Goal: Task Accomplishment & Management: Use online tool/utility

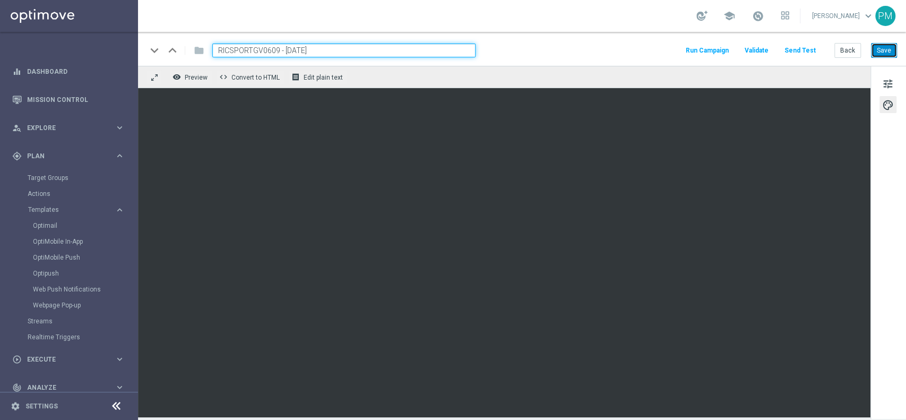
click at [884, 51] on button "Save" at bounding box center [884, 50] width 26 height 15
click at [878, 53] on button "Save" at bounding box center [884, 50] width 26 height 15
click at [887, 53] on button "Save" at bounding box center [884, 50] width 26 height 15
click at [887, 80] on span "tune" at bounding box center [888, 84] width 12 height 14
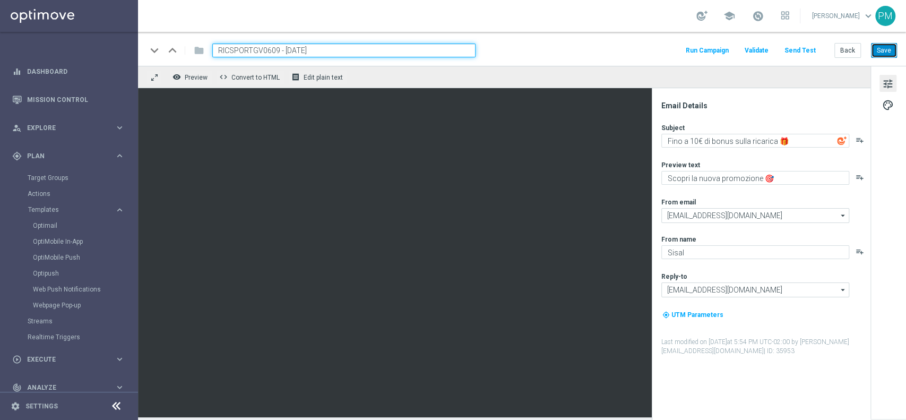
click at [893, 51] on button "Save" at bounding box center [884, 50] width 26 height 15
click at [39, 174] on link "Target Groups" at bounding box center [69, 178] width 83 height 8
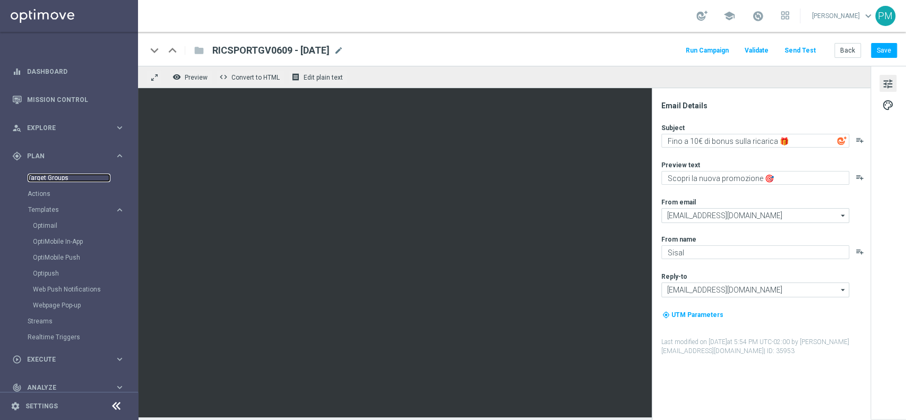
click at [55, 179] on link "Target Groups" at bounding box center [69, 178] width 83 height 8
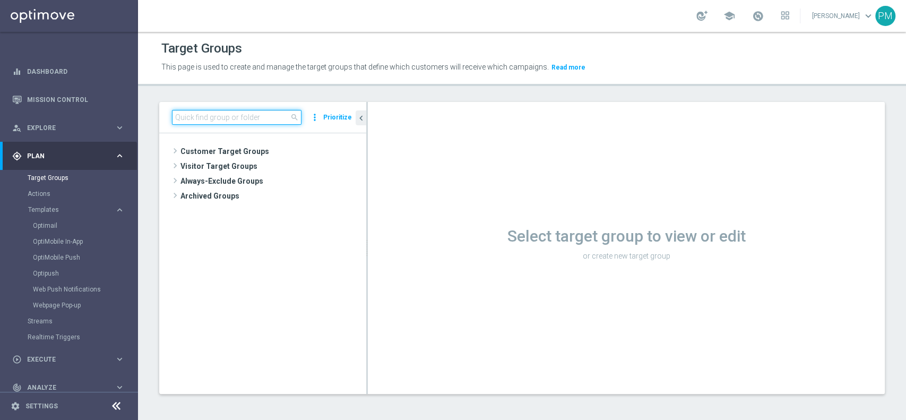
click at [236, 121] on input at bounding box center [236, 117] width 129 height 15
paste input "Talent 1st lotteries & other mpp lm"
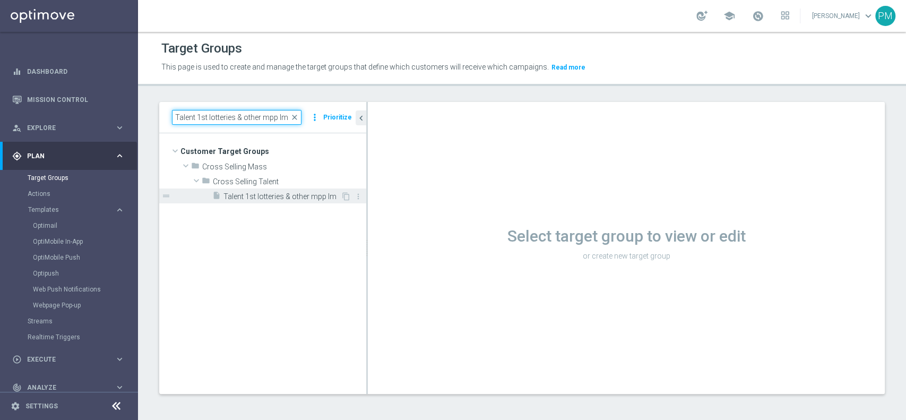
type input "Talent 1st lotteries & other mpp lm"
click at [304, 194] on span "Talent 1st lotteries & other mpp lm" at bounding box center [281, 196] width 117 height 9
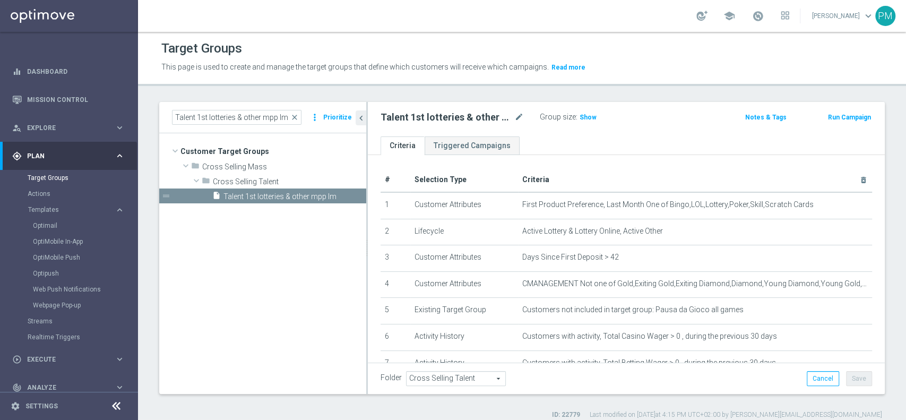
click at [835, 116] on button "Run Campaign" at bounding box center [849, 117] width 45 height 12
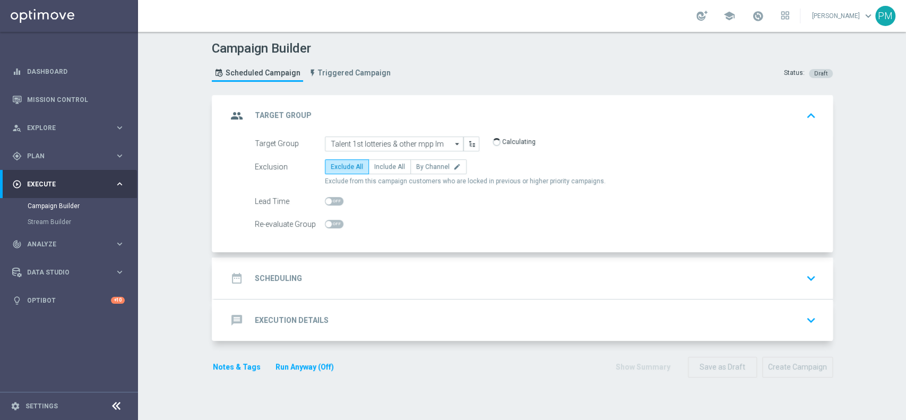
click at [334, 197] on span at bounding box center [334, 201] width 19 height 8
click at [334, 197] on input "checkbox" at bounding box center [334, 201] width 19 height 8
checkbox input "true"
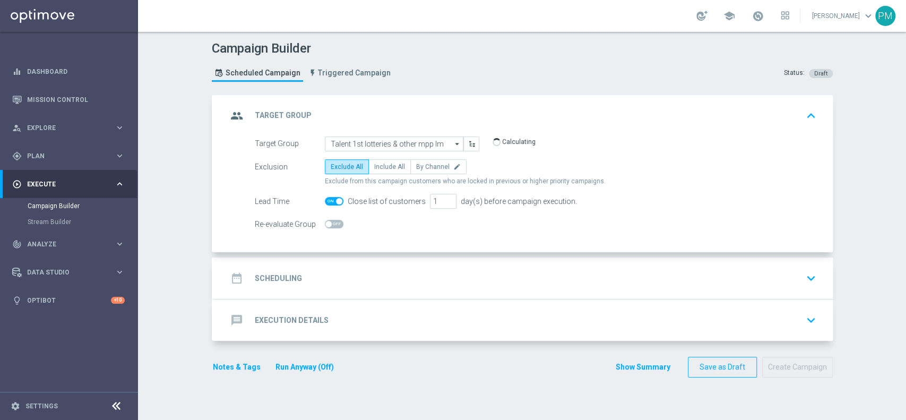
click at [383, 274] on div "date_range Scheduling keyboard_arrow_down" at bounding box center [523, 278] width 593 height 20
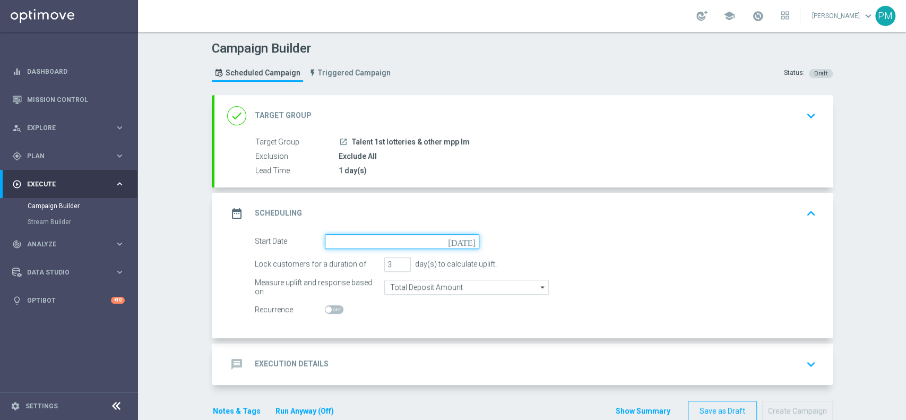
click at [388, 246] on input at bounding box center [402, 241] width 154 height 15
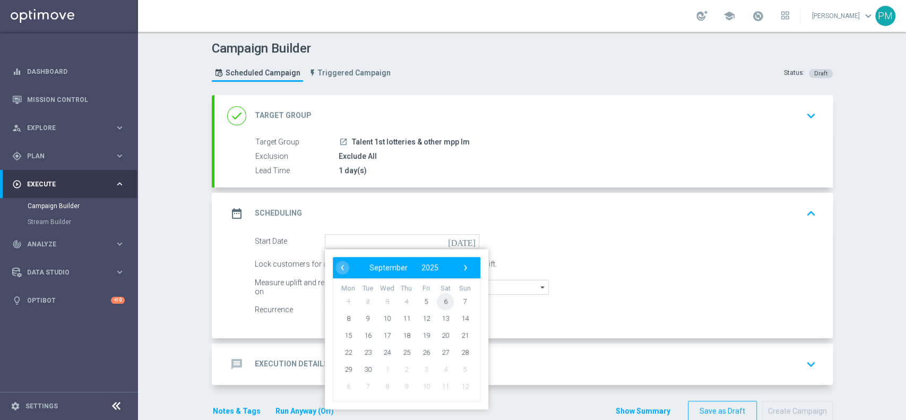
click at [437, 299] on span "6" at bounding box center [445, 300] width 17 height 17
type input "06 Sep 2025"
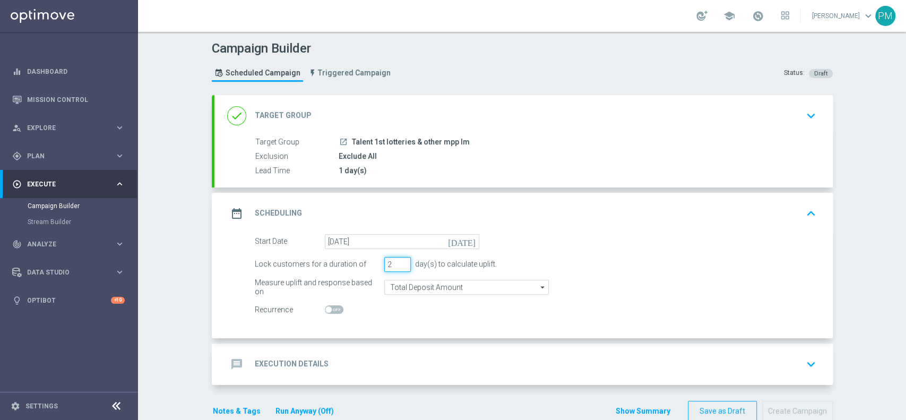
click at [396, 265] on input "2" at bounding box center [397, 264] width 27 height 15
type input "1"
click at [396, 265] on input "1" at bounding box center [397, 264] width 27 height 15
click at [465, 356] on div "message Execution Details keyboard_arrow_down" at bounding box center [523, 364] width 593 height 20
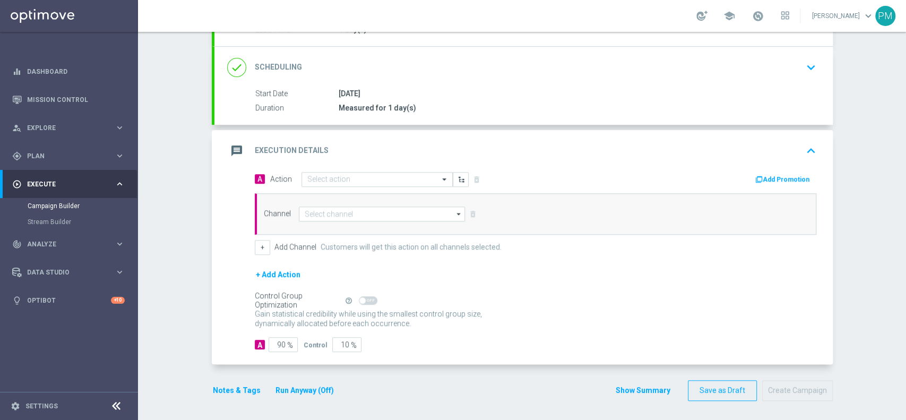
scroll to position [142, 0]
click at [333, 212] on input at bounding box center [382, 213] width 167 height 15
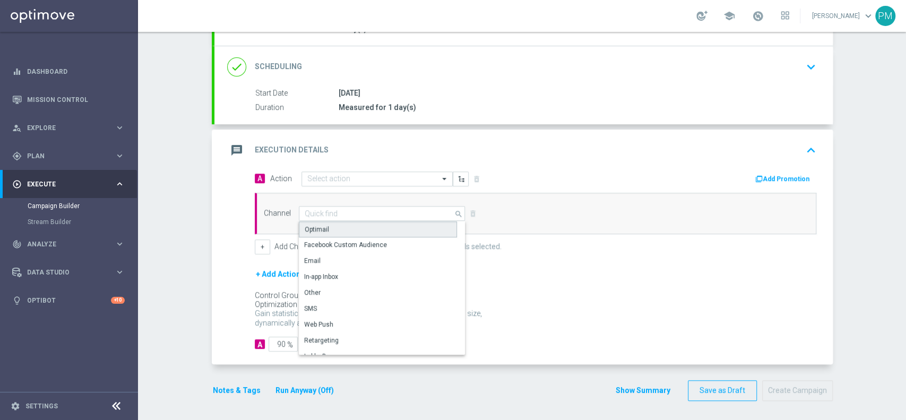
click at [330, 227] on div "Optimail" at bounding box center [378, 229] width 158 height 16
type input "Optimail"
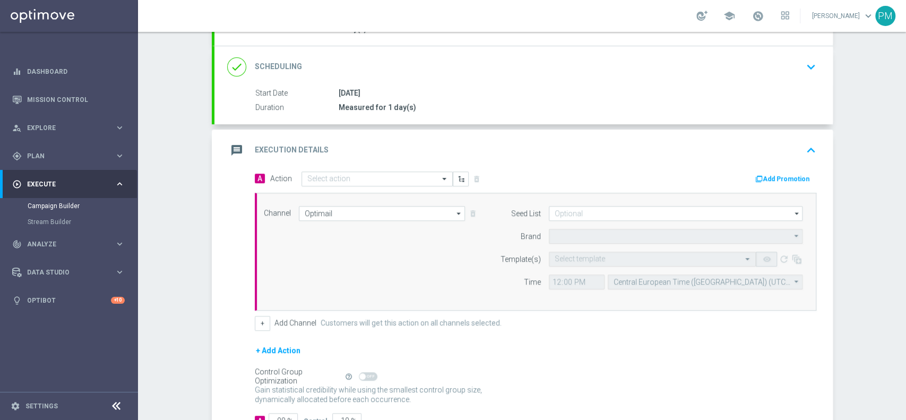
type input "Sisal Marketing"
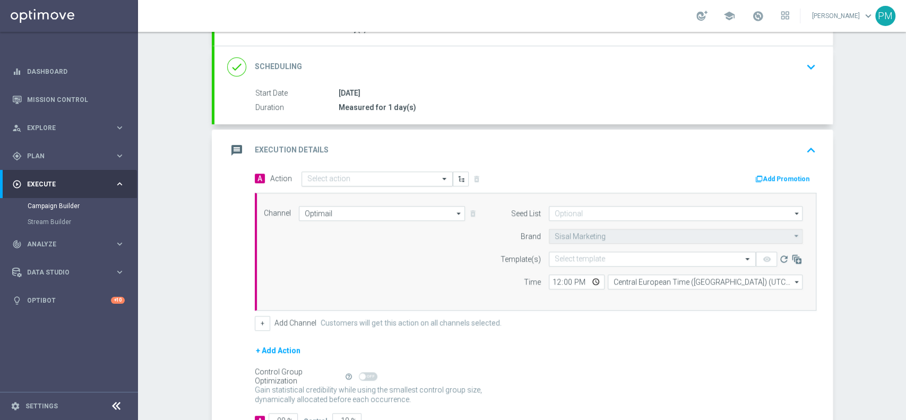
click at [390, 177] on input "text" at bounding box center [366, 179] width 118 height 9
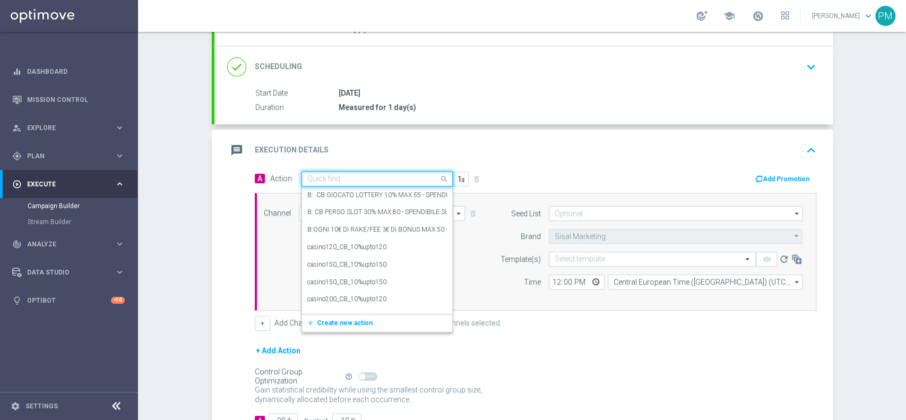
paste input "ogni 15€ ricaricati ricevi 2€ Slot e Sport, fino a 16€"
type input "ogni 15€ ricaricati ricevi 2€ Slot e Sport, fino a 16€"
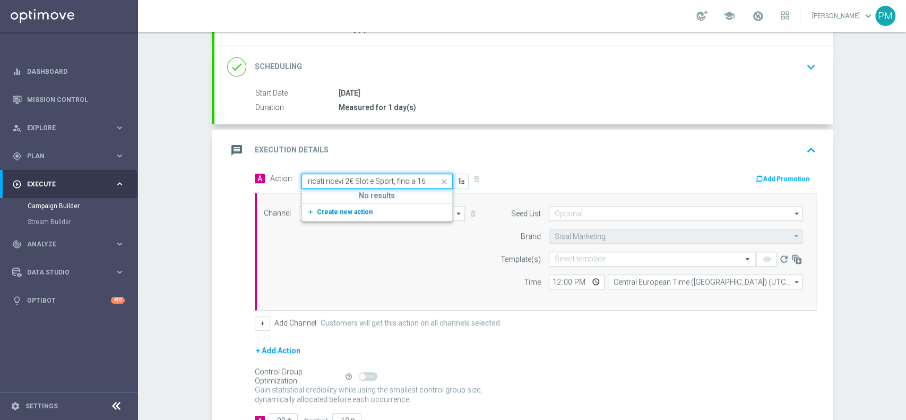
click at [355, 216] on button "add_new Create new action" at bounding box center [375, 212] width 146 height 12
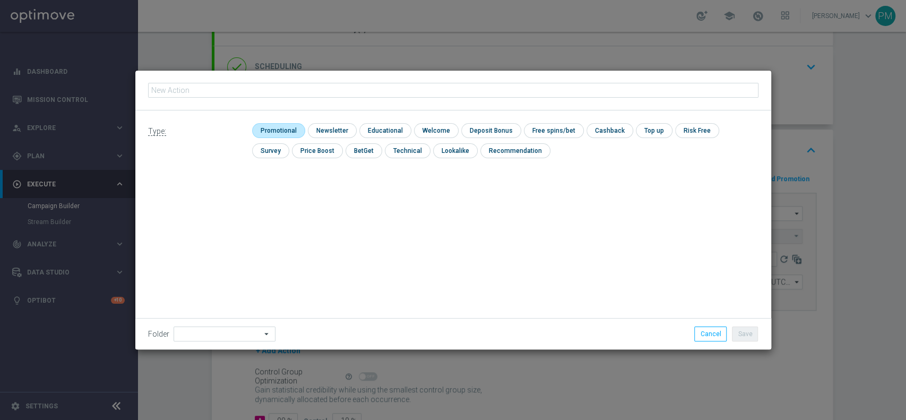
click at [292, 128] on input "checkbox" at bounding box center [277, 130] width 50 height 14
checkbox input "true"
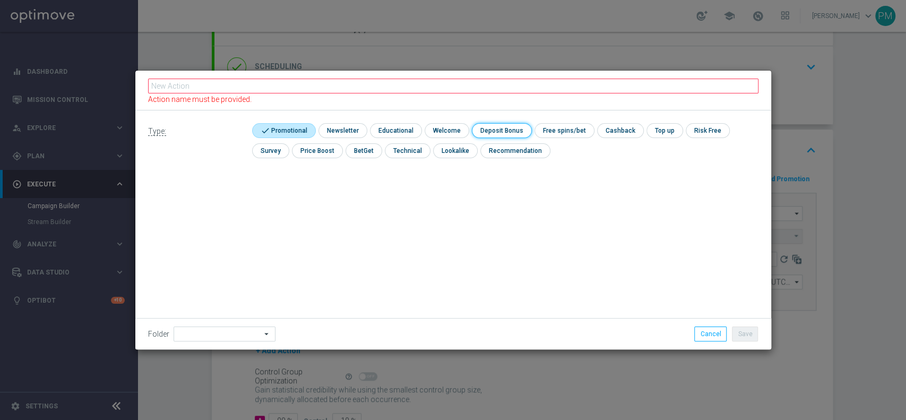
drag, startPoint x: 502, startPoint y: 127, endPoint x: 505, endPoint y: 109, distance: 18.3
click at [503, 127] on input "checkbox" at bounding box center [500, 130] width 57 height 14
checkbox input "true"
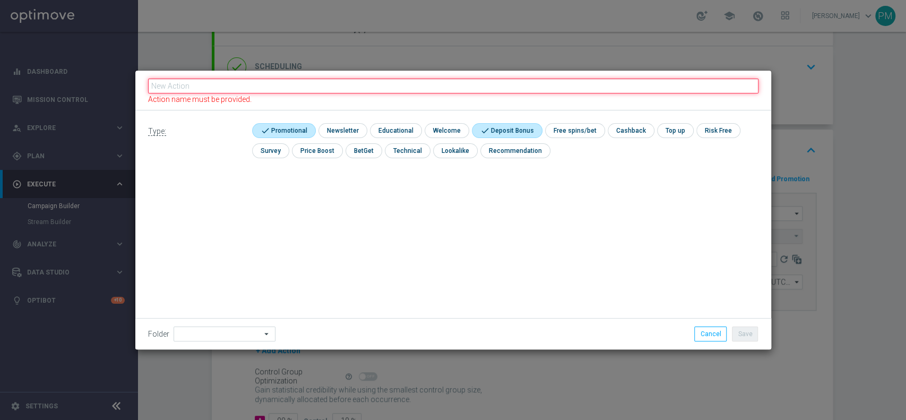
click at [504, 89] on input "text" at bounding box center [453, 86] width 610 height 15
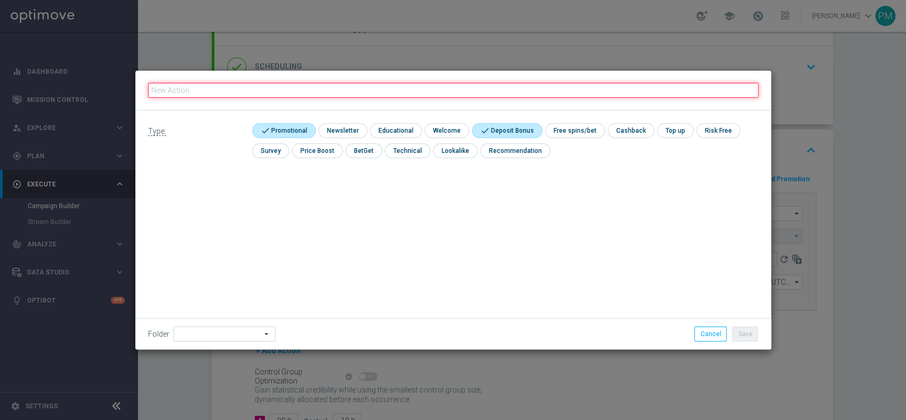
paste input "ogni 15€ ricaricati ricevi 2€ Slot e Sport, fino a 16€"
type input "ogni 15€ ricaricati ricevi 2€ Slot e Sport, fino a 16€"
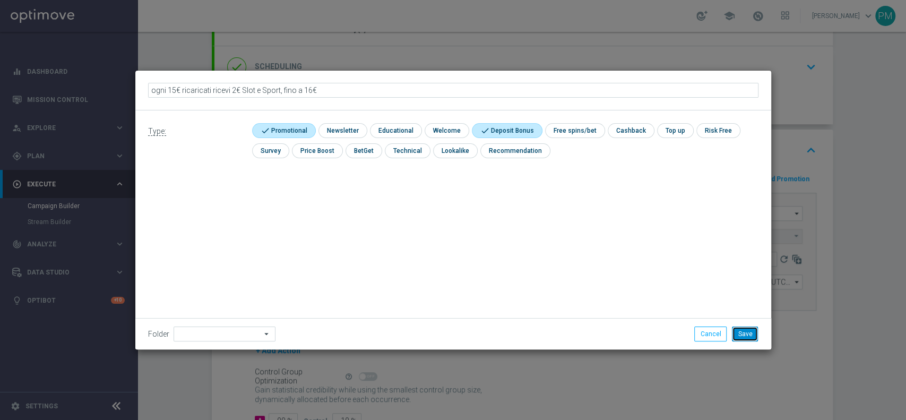
click at [747, 333] on button "Save" at bounding box center [745, 333] width 26 height 15
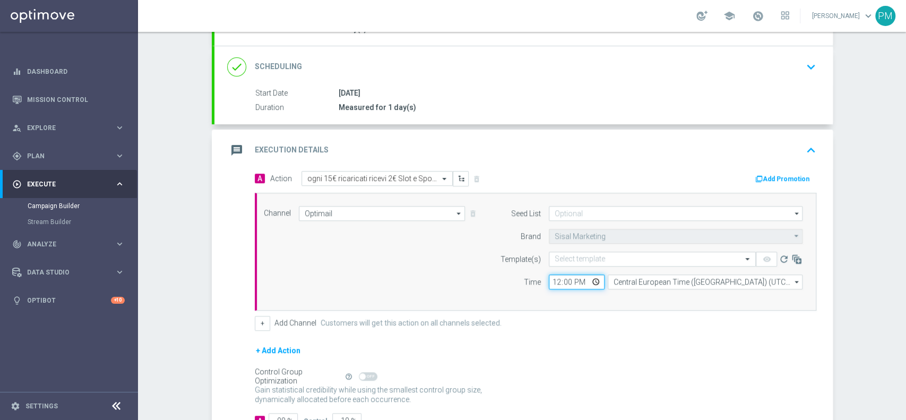
click at [550, 281] on input "12:00" at bounding box center [577, 281] width 56 height 15
type input "11:30"
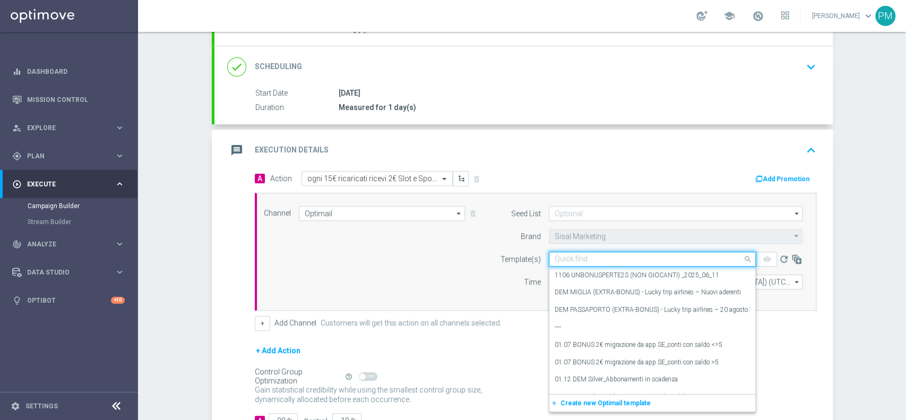
click at [572, 255] on input "text" at bounding box center [642, 259] width 174 height 9
paste input "RICSLOTSPORT0609"
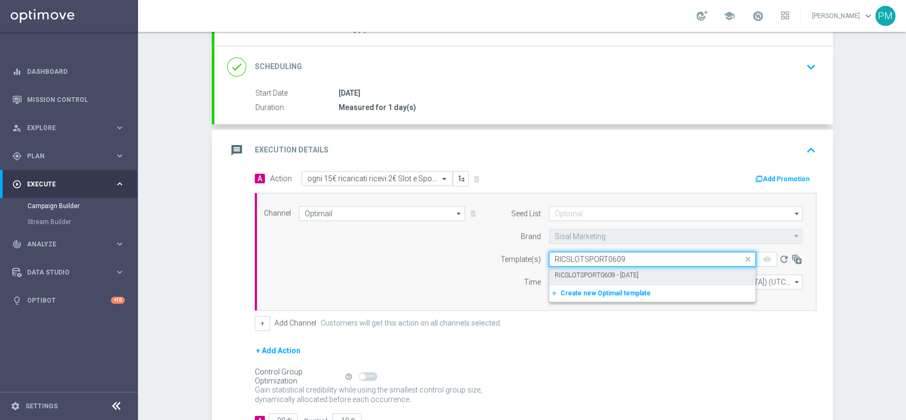
click at [565, 271] on label "RICSLOTSPORT0609 - 2025-09-06" at bounding box center [597, 275] width 84 height 9
type input "RICSLOTSPORT0609"
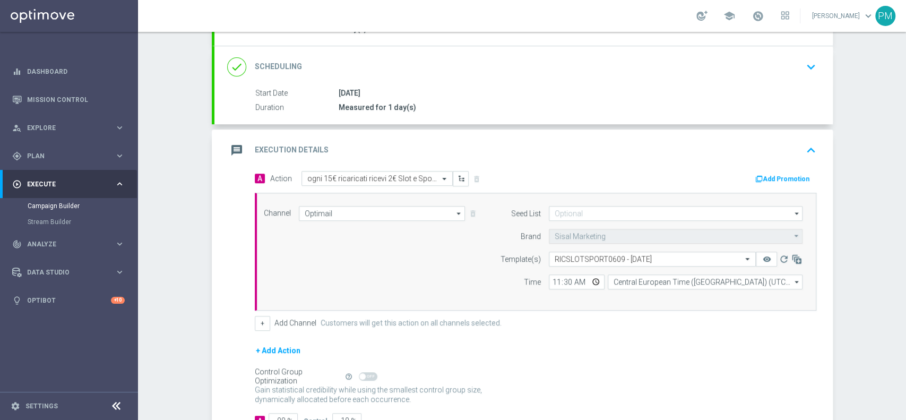
click at [776, 176] on button "Add Promotion" at bounding box center [783, 179] width 59 height 12
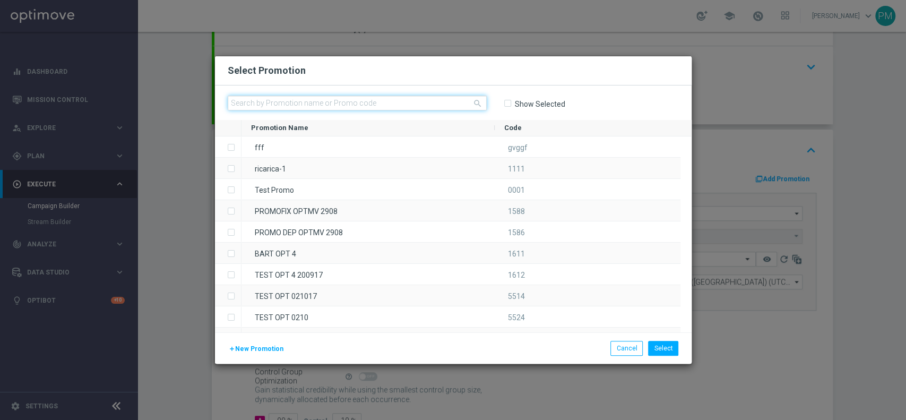
click at [318, 100] on input "text" at bounding box center [357, 103] width 259 height 15
paste input "RICSLOTSPORT0609"
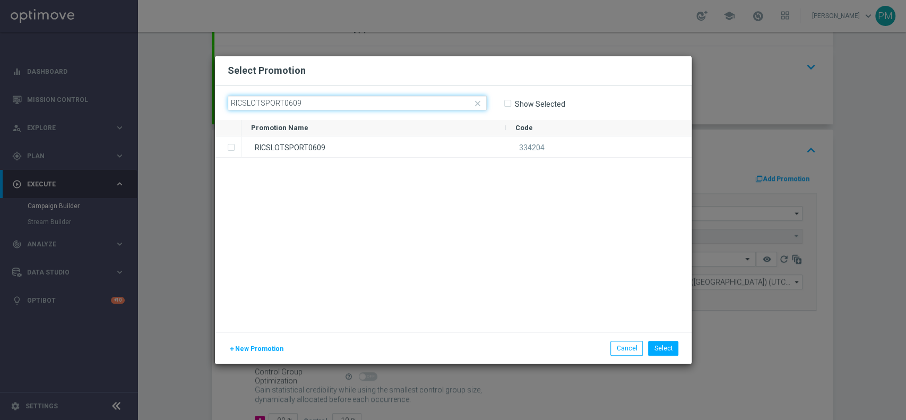
type input "RICSLOTSPORT0609"
click at [310, 158] on div "RICSLOTSPORT0609 334204" at bounding box center [466, 234] width 450 height 196
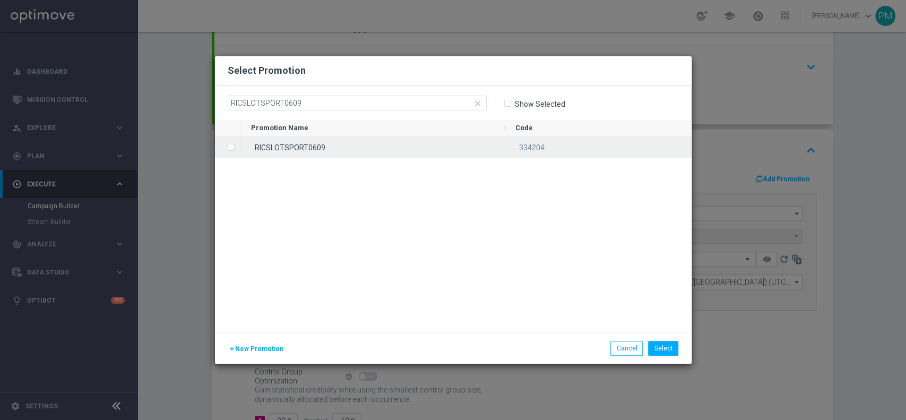
click at [310, 155] on div "RICSLOTSPORT0609" at bounding box center [373, 146] width 264 height 21
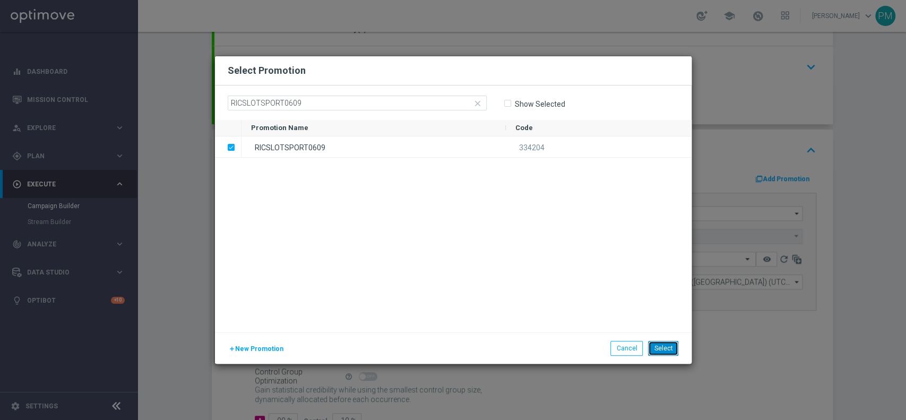
click at [678, 348] on button "Select" at bounding box center [663, 348] width 30 height 15
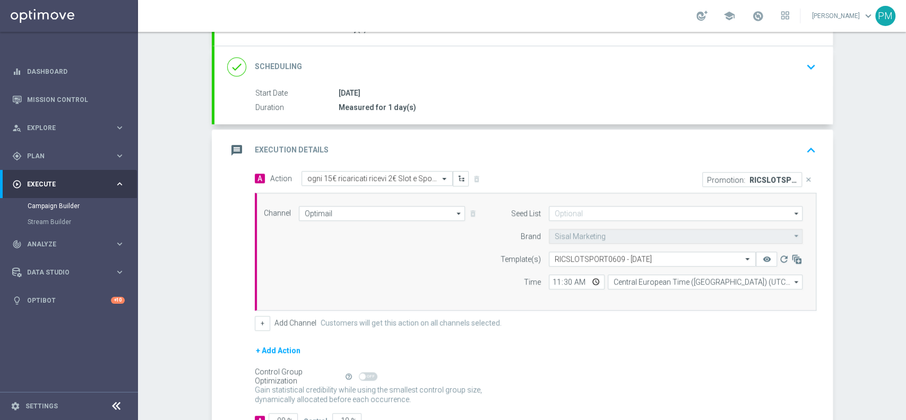
click at [632, 147] on div "message Execution Details keyboard_arrow_up" at bounding box center [523, 150] width 593 height 20
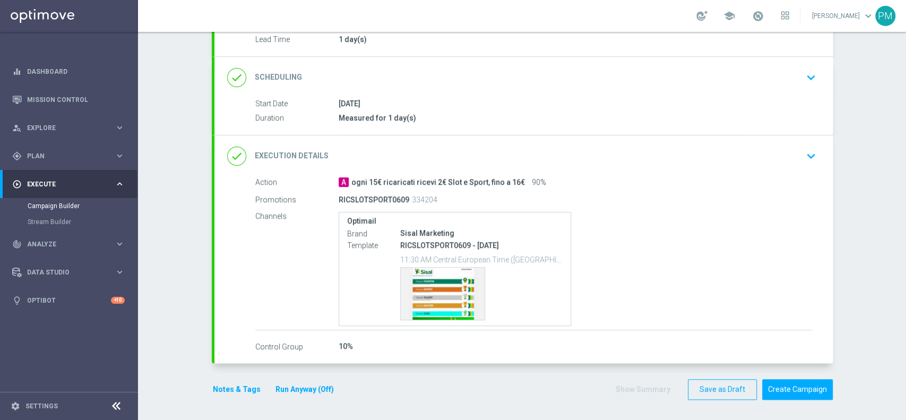
scroll to position [131, 0]
click at [228, 396] on div "Notes & Tags Run Anyway (Off)" at bounding box center [280, 389] width 136 height 21
click at [224, 388] on button "Notes & Tags" at bounding box center [237, 389] width 50 height 13
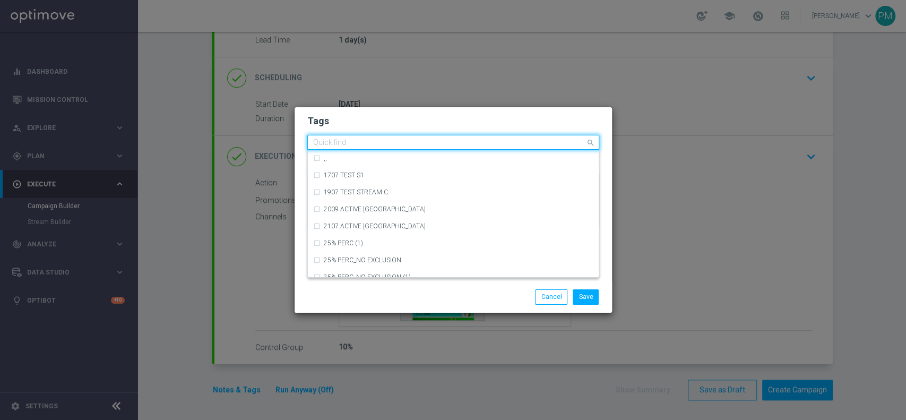
click at [356, 143] on input "text" at bounding box center [449, 143] width 272 height 9
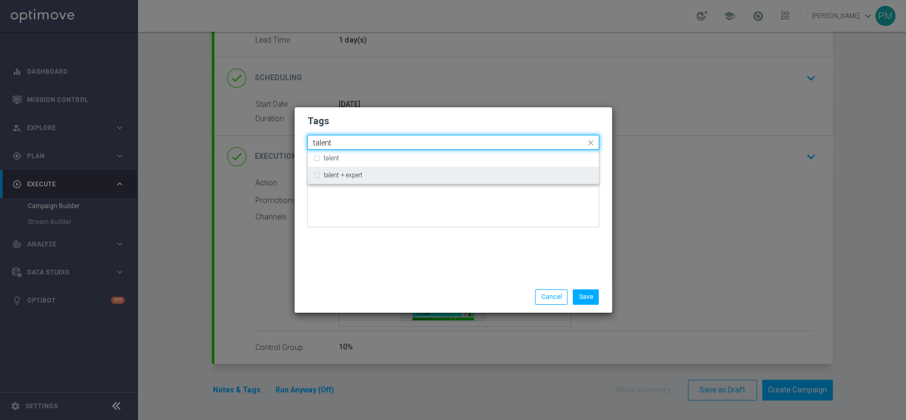
click at [364, 180] on div "talent + expert" at bounding box center [453, 175] width 280 height 17
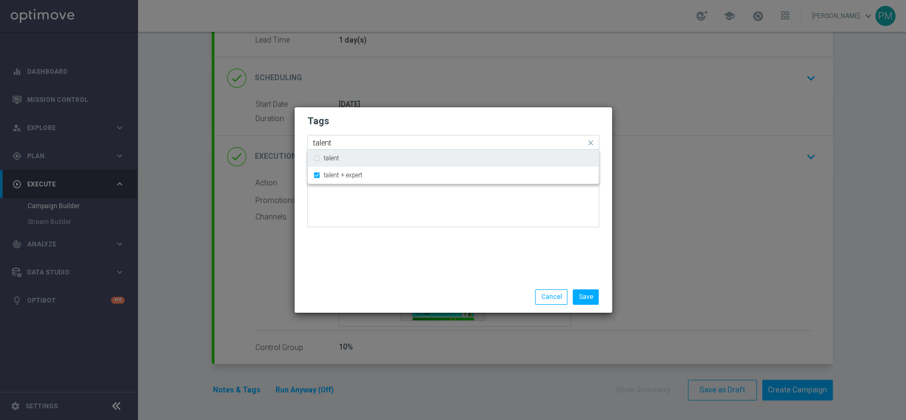
click at [316, 144] on input "talent" at bounding box center [449, 143] width 272 height 9
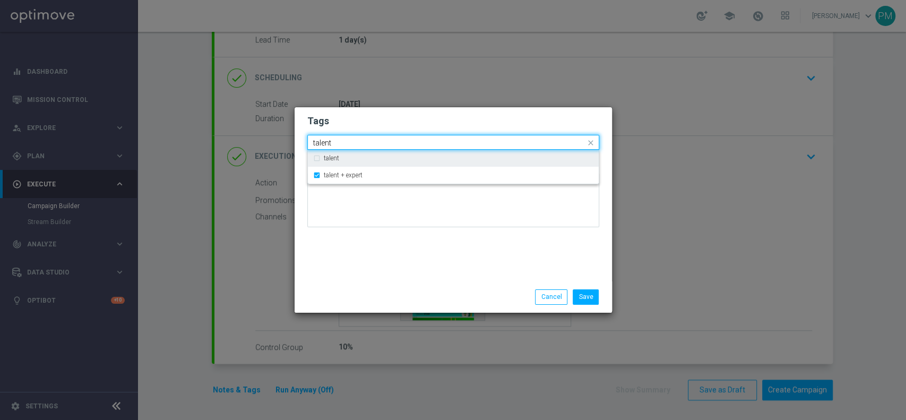
click at [316, 144] on input "talent" at bounding box center [449, 143] width 272 height 9
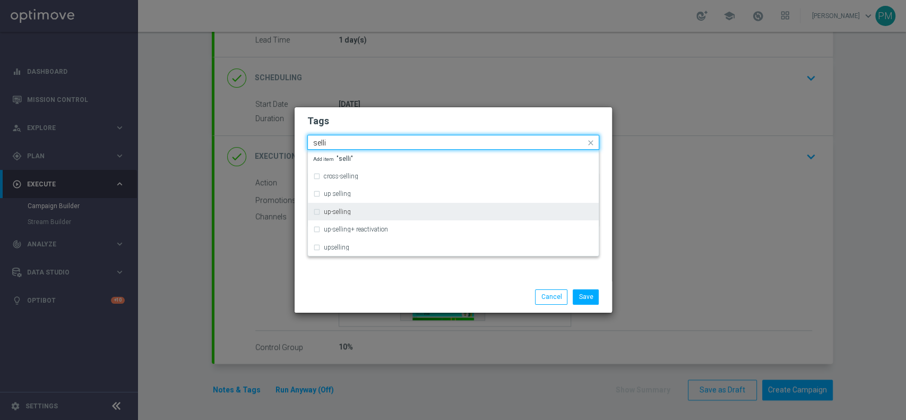
click at [330, 212] on label "up-selling" at bounding box center [337, 212] width 27 height 6
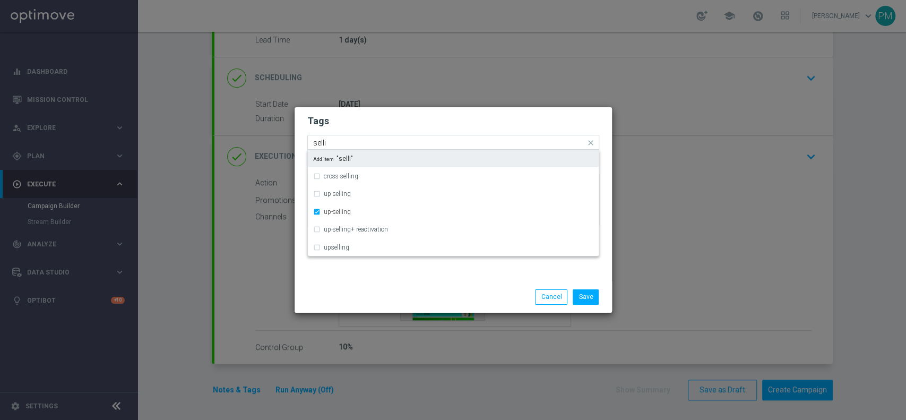
click at [317, 142] on input "selli" at bounding box center [449, 143] width 272 height 9
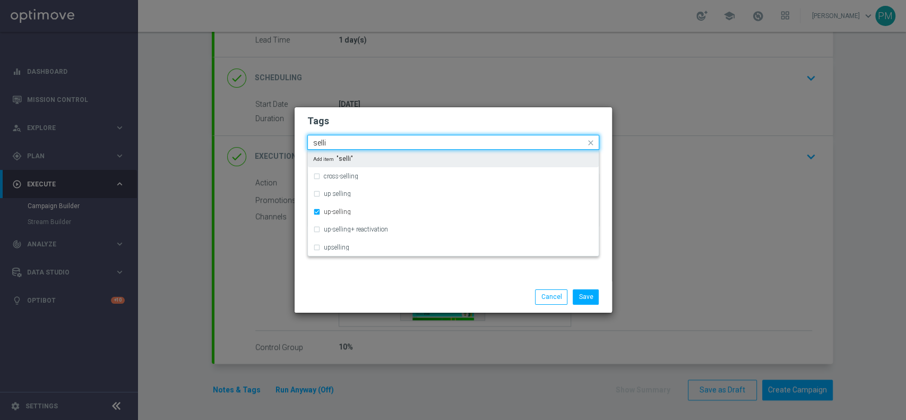
click at [317, 142] on input "selli" at bounding box center [449, 143] width 272 height 9
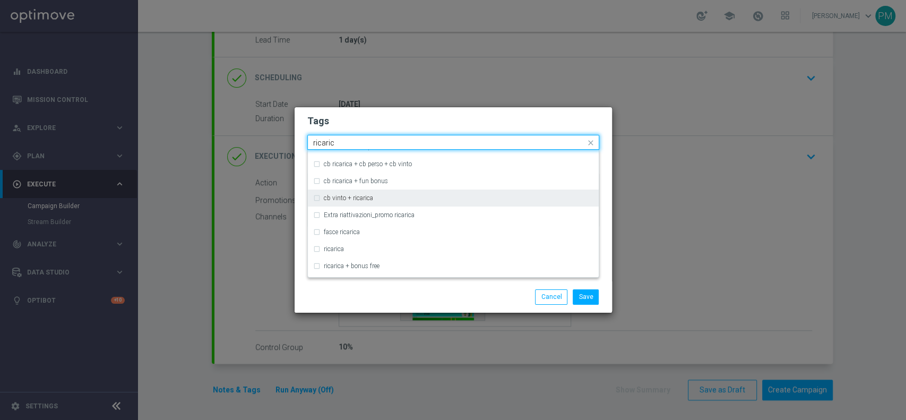
scroll to position [353, 0]
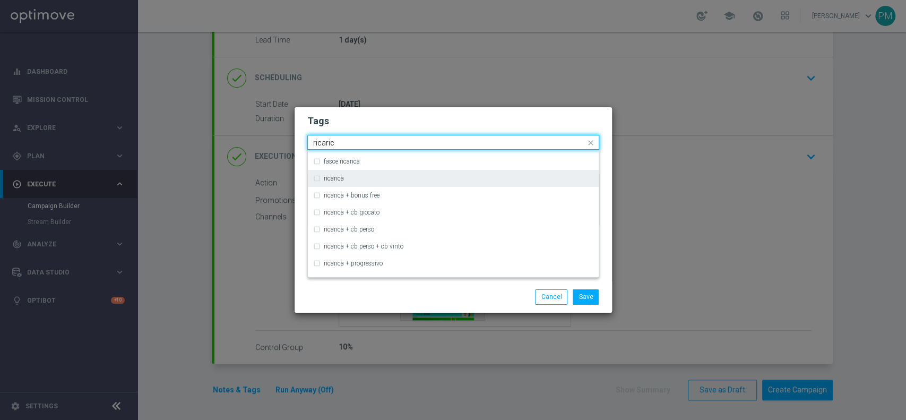
click at [370, 182] on div "ricarica" at bounding box center [453, 178] width 280 height 17
click at [327, 143] on input "ricaric" at bounding box center [449, 143] width 272 height 9
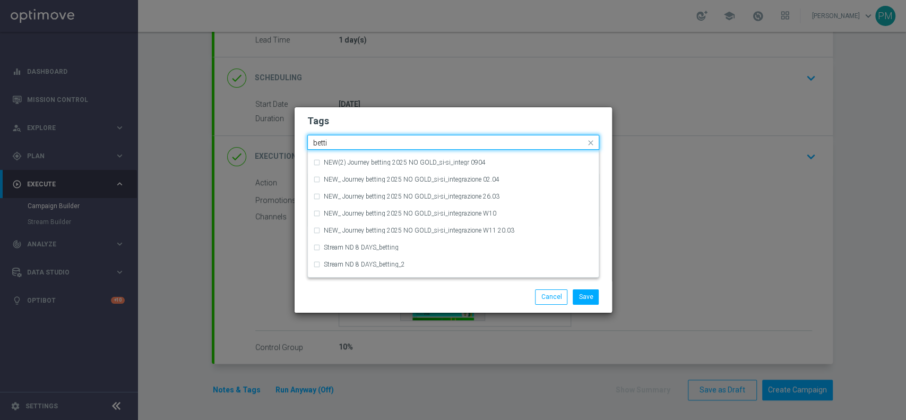
scroll to position [318, 0]
click at [321, 142] on input "betti" at bounding box center [449, 143] width 272 height 9
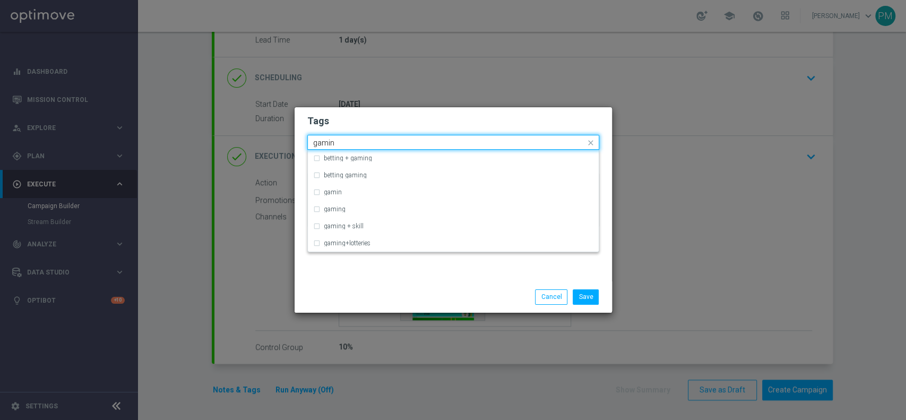
scroll to position [0, 0]
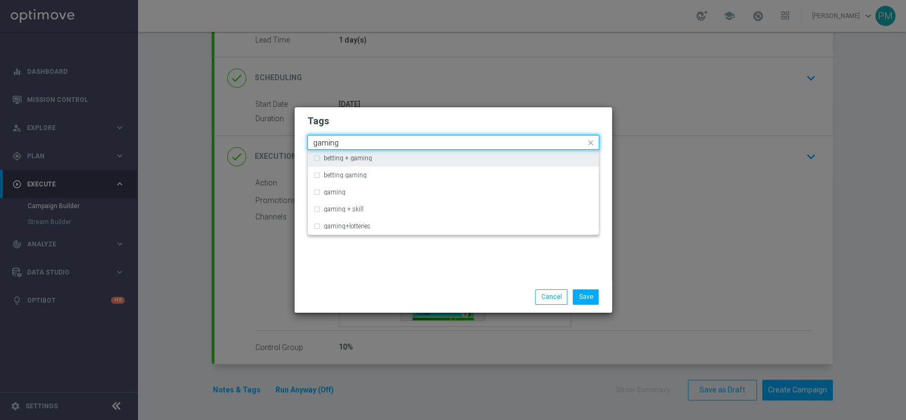
click at [369, 161] on label "betting + gaming" at bounding box center [348, 158] width 48 height 6
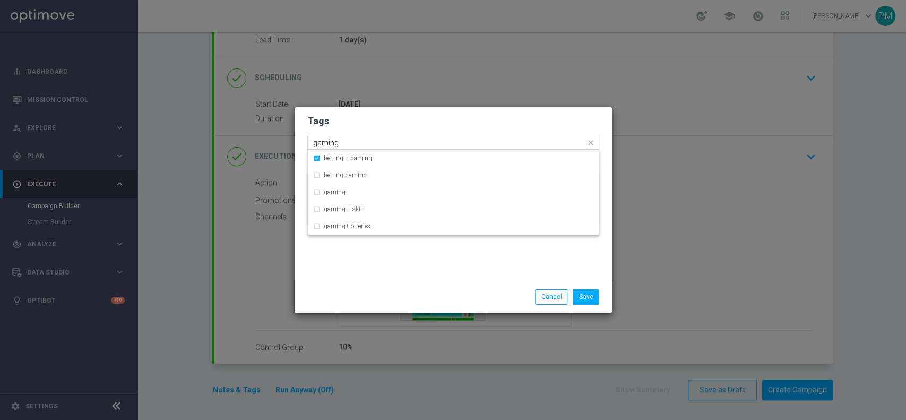
click at [323, 146] on input "gaming" at bounding box center [449, 143] width 272 height 9
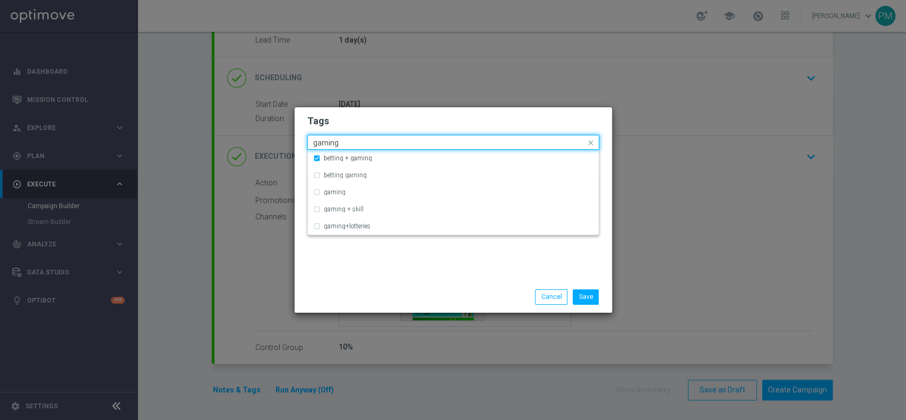
click at [323, 146] on input "gaming" at bounding box center [449, 143] width 272 height 9
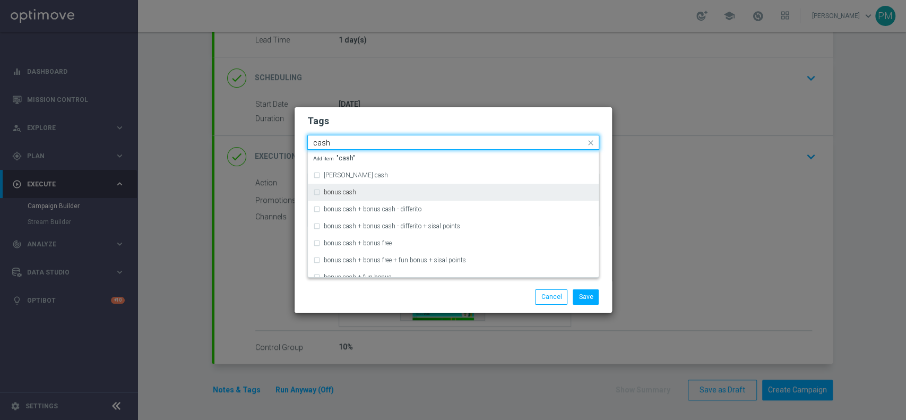
click at [375, 193] on div "bonus cash" at bounding box center [459, 192] width 270 height 6
type input "cash"
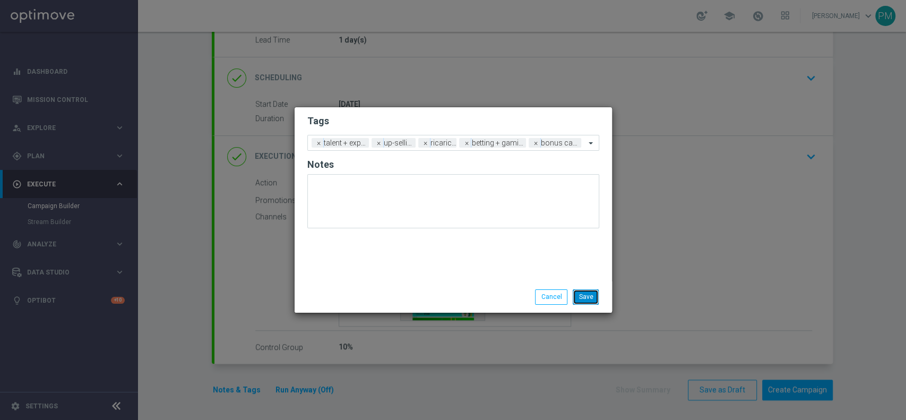
click at [586, 300] on button "Save" at bounding box center [586, 296] width 26 height 15
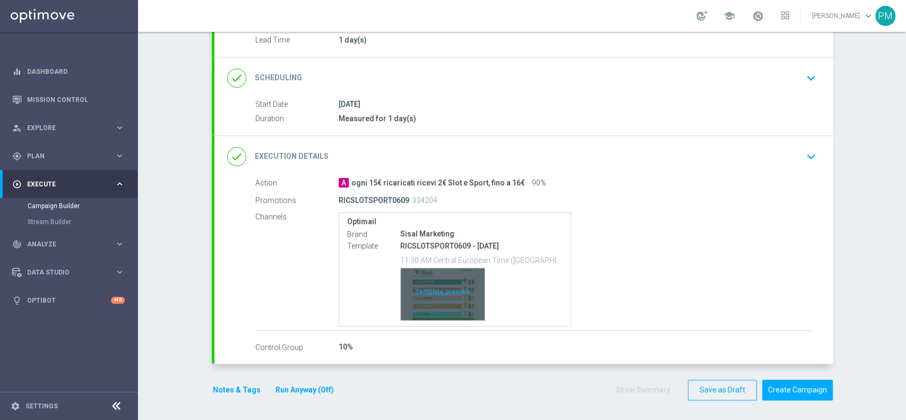
click at [444, 286] on div "Template preview" at bounding box center [443, 294] width 84 height 52
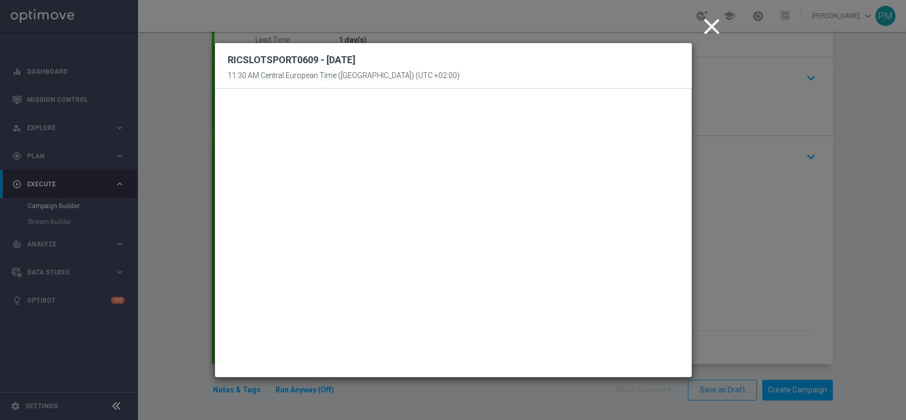
click at [701, 26] on icon "close" at bounding box center [711, 26] width 27 height 27
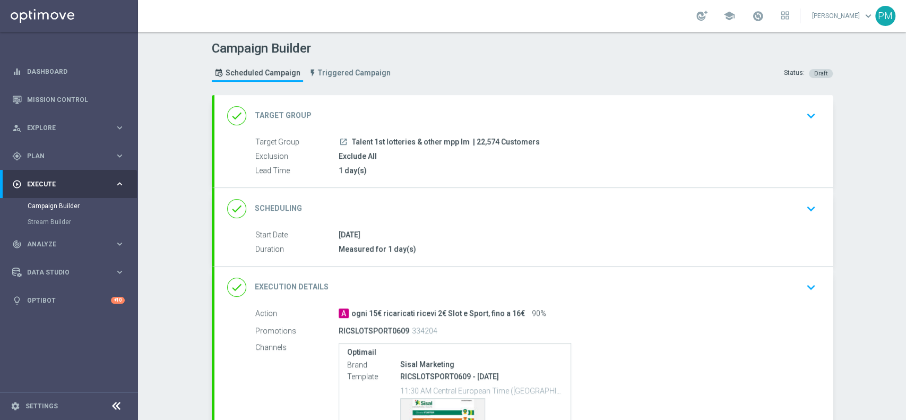
click at [480, 209] on div "done Scheduling keyboard_arrow_down" at bounding box center [523, 208] width 593 height 20
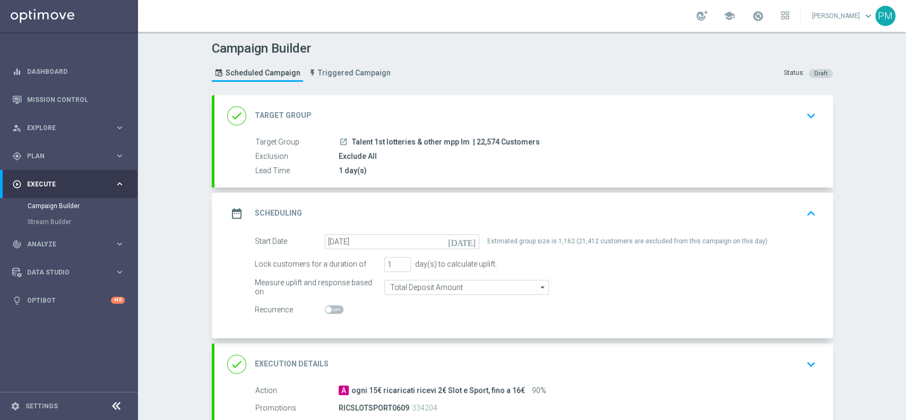
click at [430, 118] on div "done Target Group keyboard_arrow_down" at bounding box center [523, 116] width 593 height 20
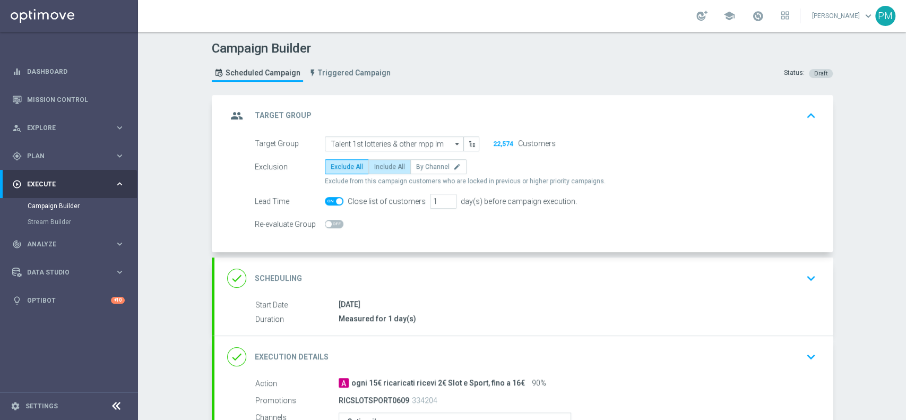
click at [384, 160] on label "Include All" at bounding box center [389, 166] width 42 height 15
click at [381, 165] on input "Include All" at bounding box center [377, 168] width 7 height 7
radio input "true"
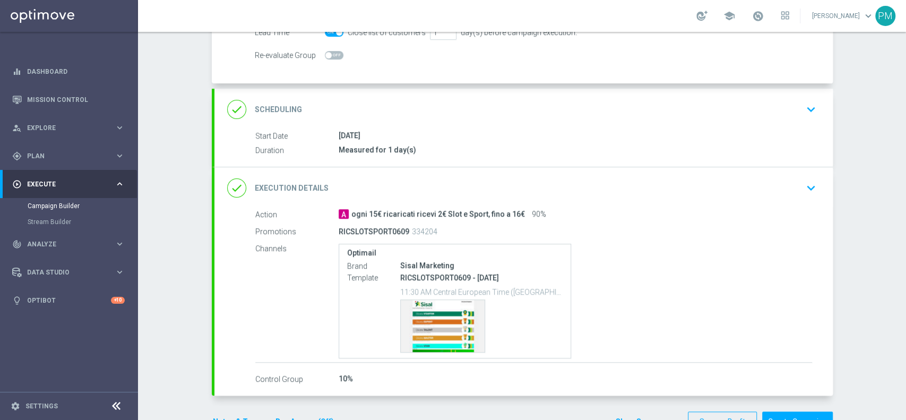
scroll to position [200, 0]
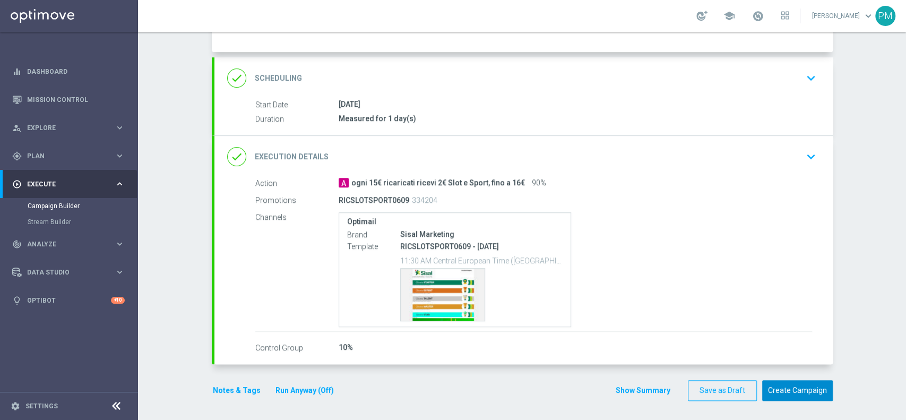
click at [794, 386] on button "Create Campaign" at bounding box center [797, 390] width 71 height 21
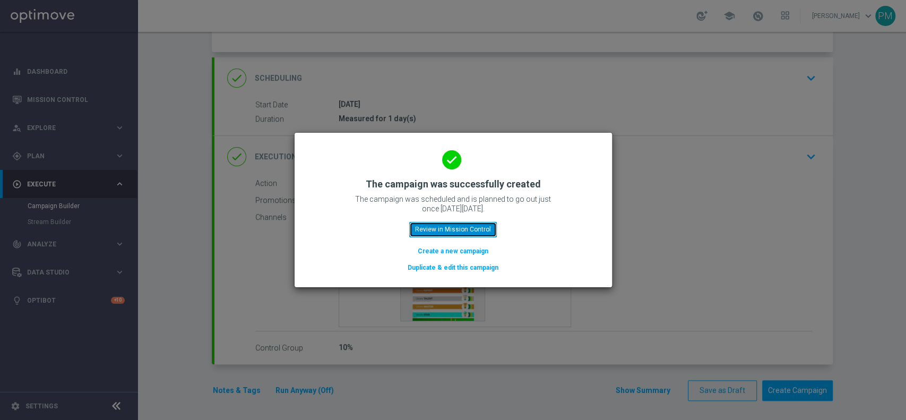
click at [416, 231] on button "Review in Mission Control" at bounding box center [453, 229] width 88 height 15
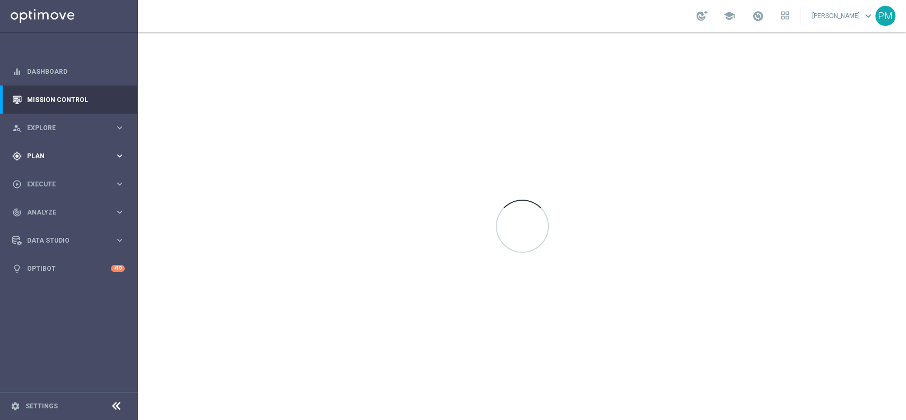
click at [54, 150] on div "gps_fixed Plan keyboard_arrow_right" at bounding box center [68, 156] width 137 height 28
click at [53, 176] on link "Target Groups" at bounding box center [69, 178] width 83 height 8
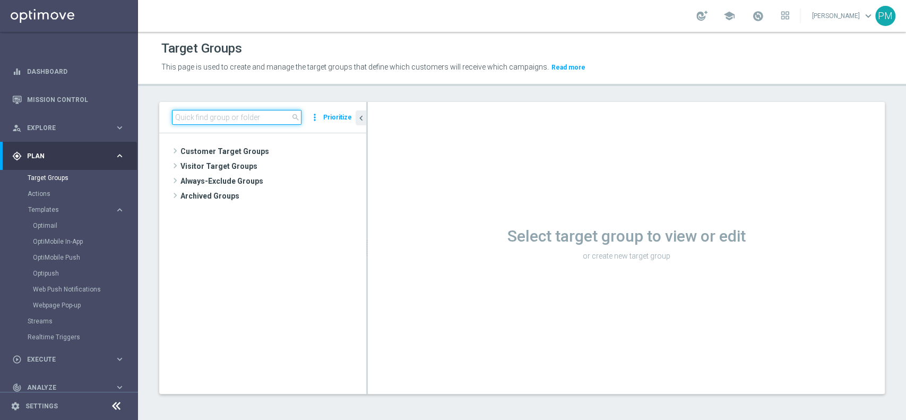
click at [251, 113] on input at bounding box center [236, 117] width 129 height 15
paste input "Talent 1st casino mpp lm ggr betting l3m > 0"
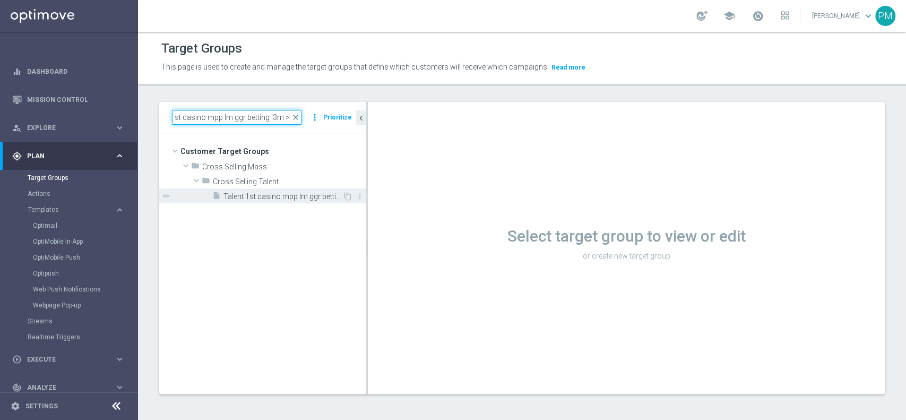
type input "Talent 1st casino mpp lm ggr betting l3m > 0"
click at [267, 193] on span "Talent 1st casino mpp lm ggr betting l3m > 0" at bounding box center [282, 196] width 119 height 9
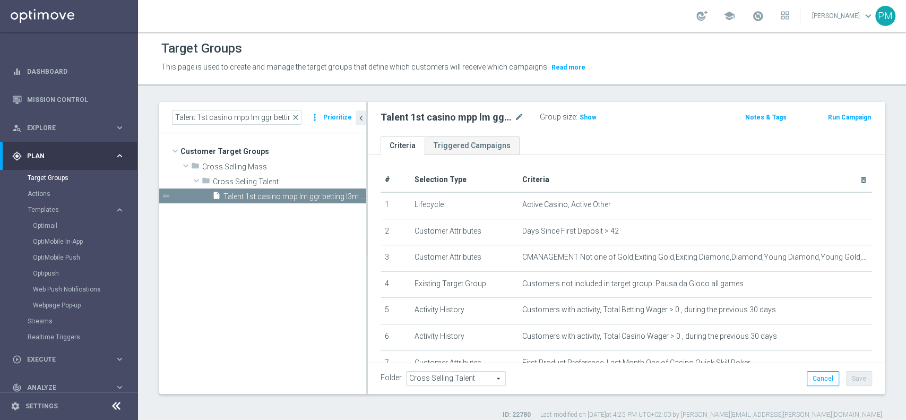
click at [842, 117] on button "Run Campaign" at bounding box center [849, 117] width 45 height 12
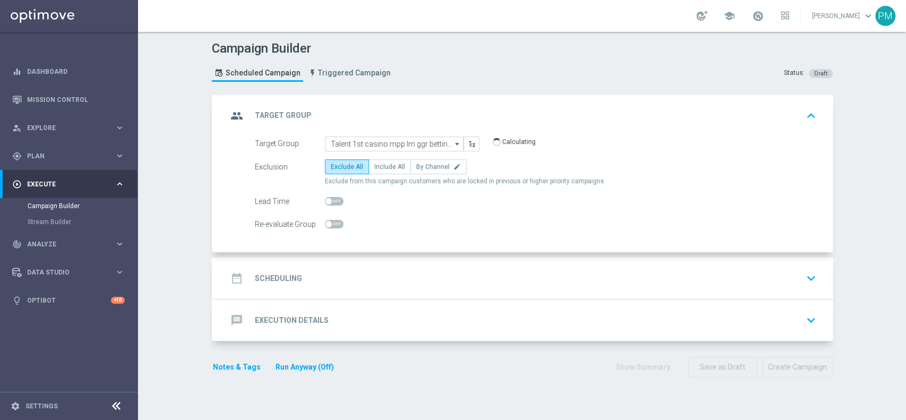
click at [330, 201] on span at bounding box center [334, 201] width 19 height 8
click at [330, 201] on input "checkbox" at bounding box center [334, 201] width 19 height 8
checkbox input "true"
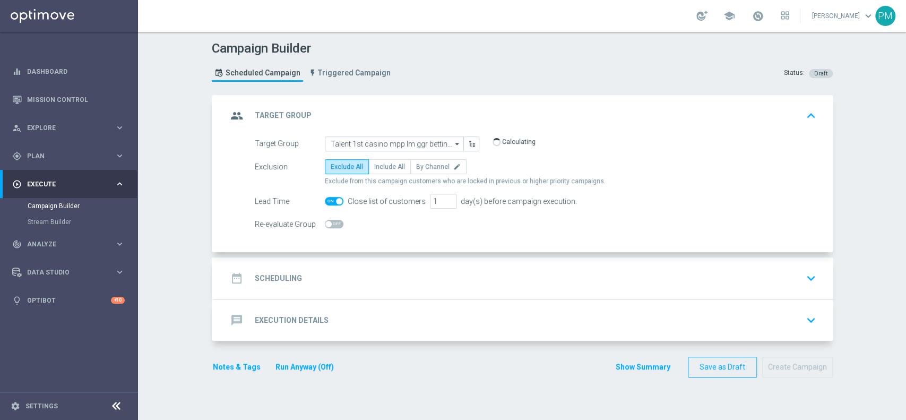
click at [386, 280] on div "date_range Scheduling keyboard_arrow_down" at bounding box center [523, 278] width 593 height 20
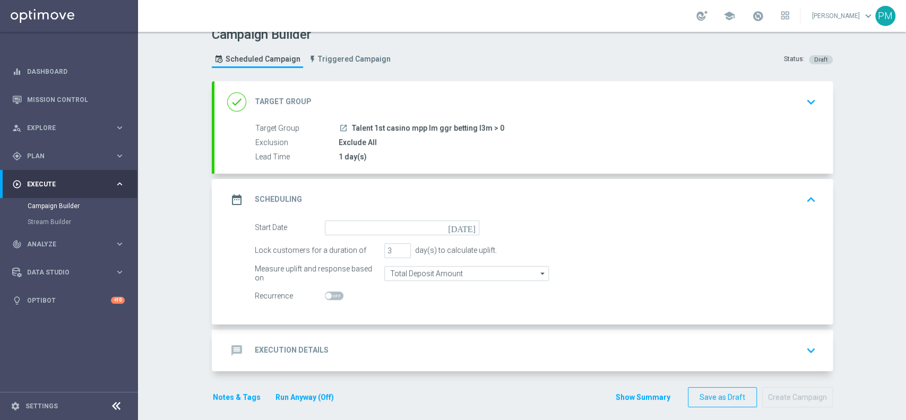
scroll to position [21, 0]
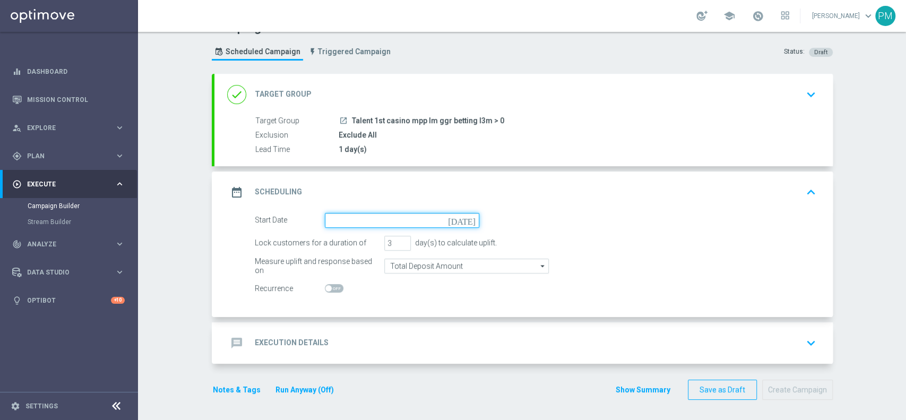
click at [390, 219] on input at bounding box center [402, 220] width 154 height 15
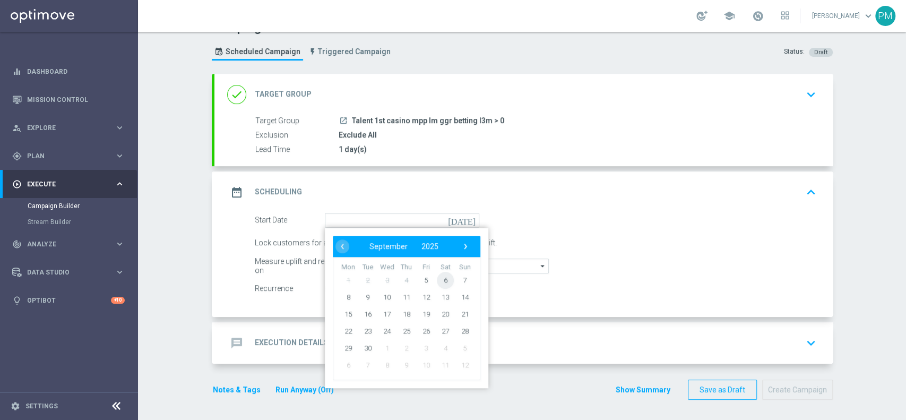
click at [442, 279] on span "6" at bounding box center [445, 279] width 17 height 17
type input "06 Sep 2025"
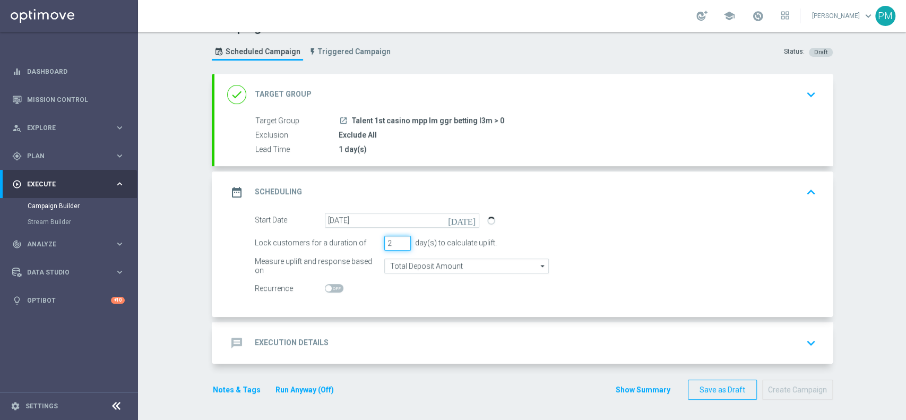
click at [396, 243] on input "2" at bounding box center [397, 243] width 27 height 15
type input "1"
click at [396, 243] on input "1" at bounding box center [397, 243] width 27 height 15
click at [371, 326] on div "message Execution Details keyboard_arrow_down" at bounding box center [523, 342] width 618 height 41
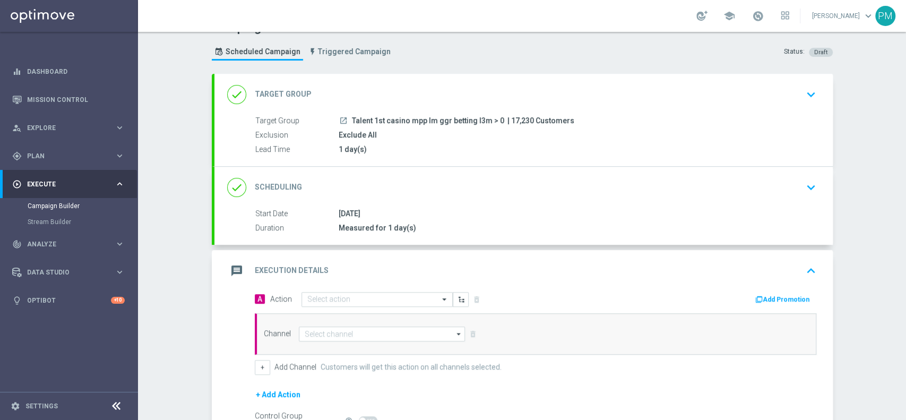
scroll to position [137, 0]
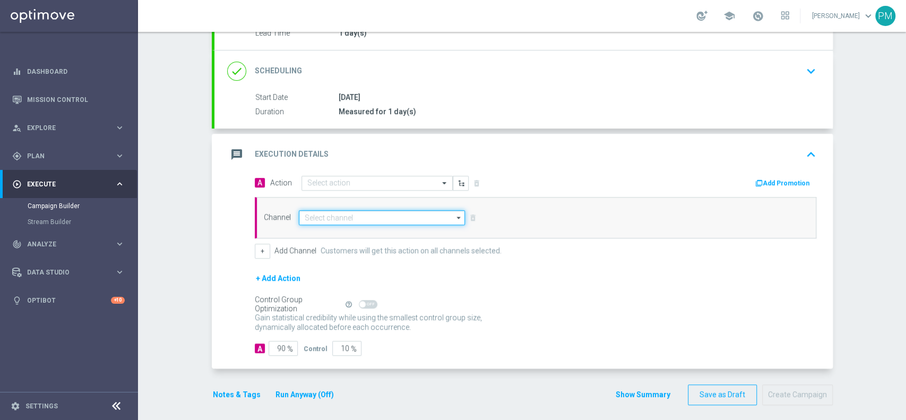
click at [331, 223] on input at bounding box center [382, 217] width 167 height 15
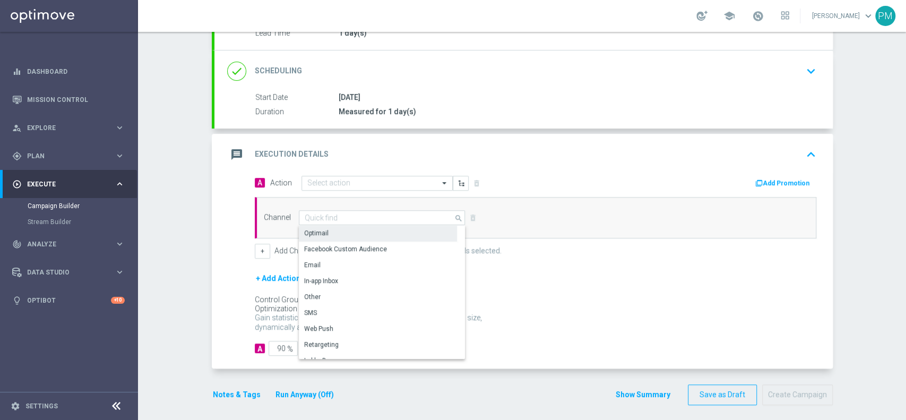
click at [331, 237] on div "Optimail" at bounding box center [378, 233] width 158 height 15
type input "Optimail"
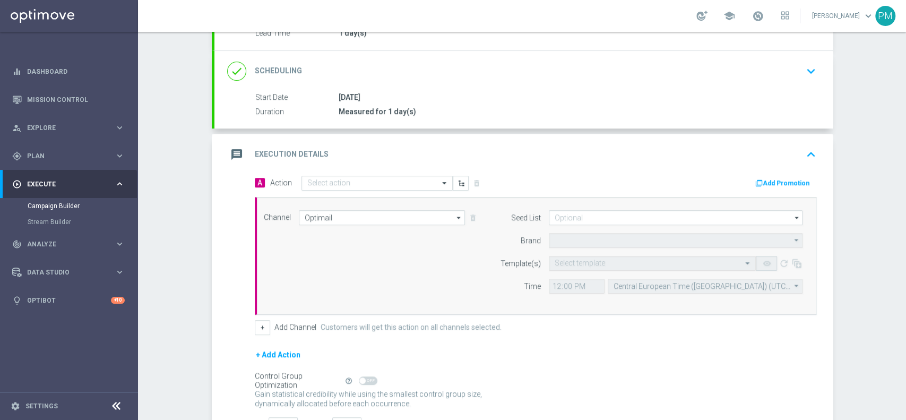
type input "Sisal Marketing"
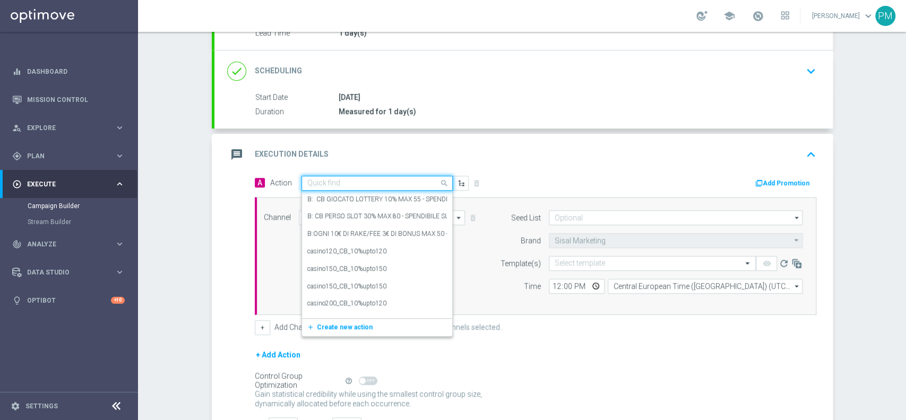
click at [356, 180] on input "text" at bounding box center [366, 183] width 118 height 9
paste input "ogni 20€ ricaricati ricevi 2€ Sport Gev, fino a 10€"
type input "ogni 20€ ricaricati ricevi 2€ Sport Gev, fino a 10€"
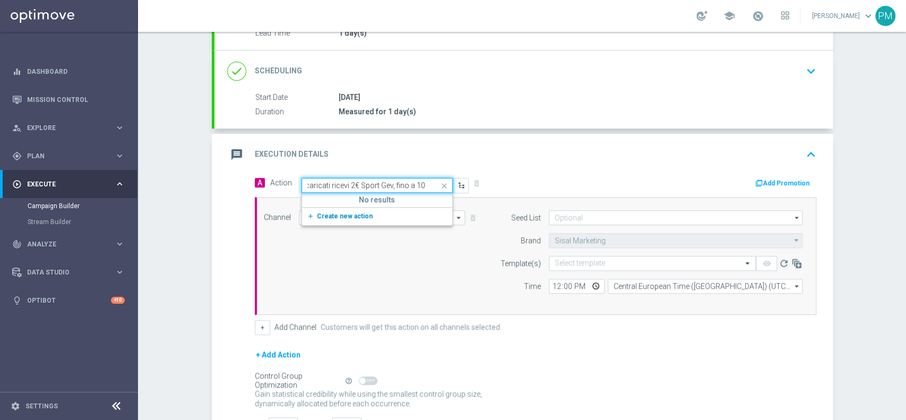
click at [338, 212] on span "Create new action" at bounding box center [345, 215] width 56 height 7
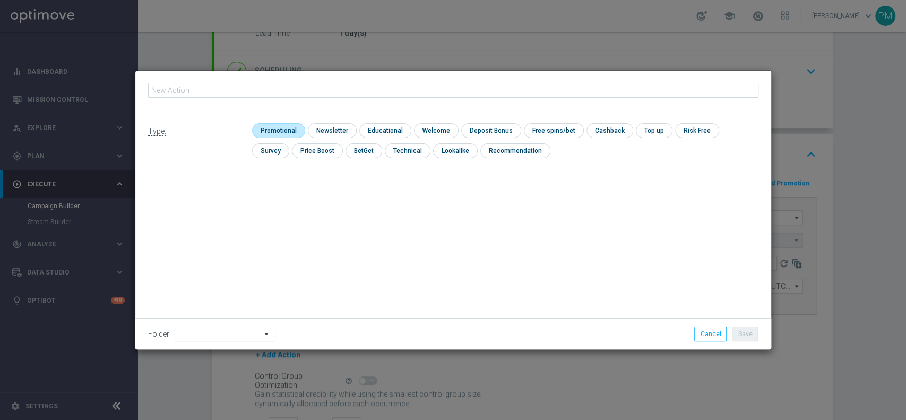
drag, startPoint x: 273, startPoint y: 125, endPoint x: 306, endPoint y: 126, distance: 33.5
click at [273, 125] on input "checkbox" at bounding box center [277, 130] width 50 height 14
checkbox input "true"
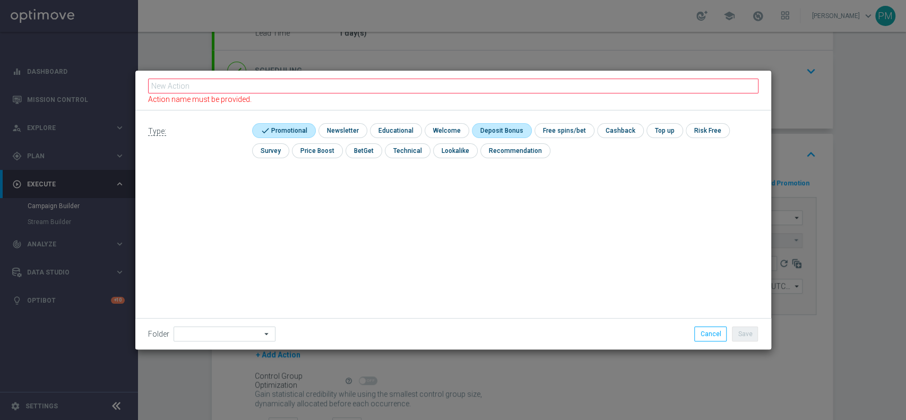
click at [497, 127] on input "checkbox" at bounding box center [500, 130] width 57 height 14
checkbox input "true"
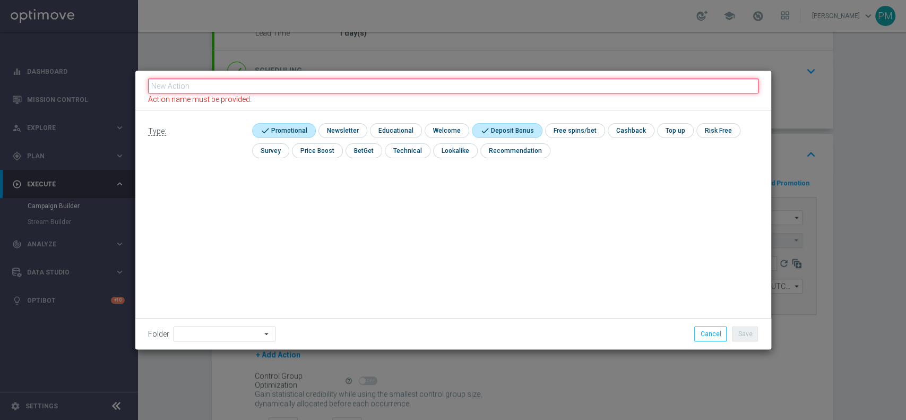
click at [500, 90] on input "text" at bounding box center [453, 86] width 610 height 15
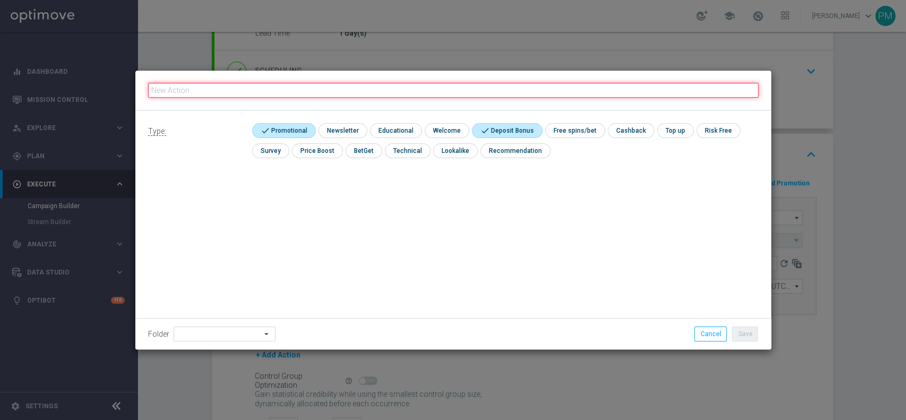
paste input "ogni 20€ ricaricati ricevi 2€ Sport Gev, fino a 10€"
type input "ogni 20€ ricaricati ricevi 2€ Sport Gev, fino a 10€"
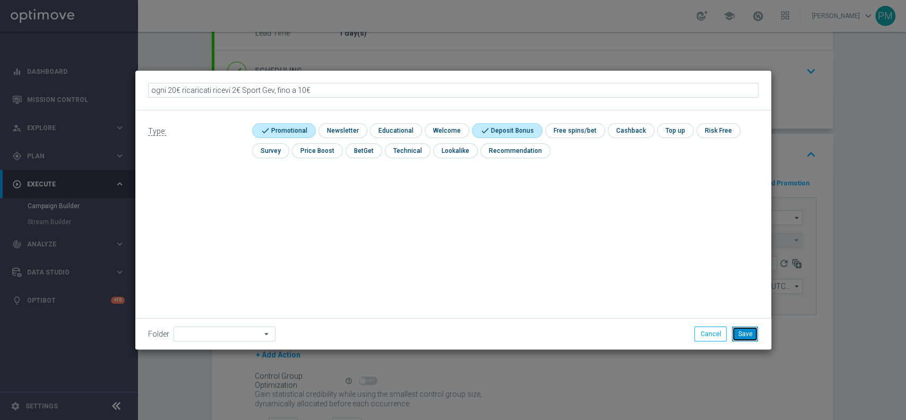
click at [751, 332] on button "Save" at bounding box center [745, 333] width 26 height 15
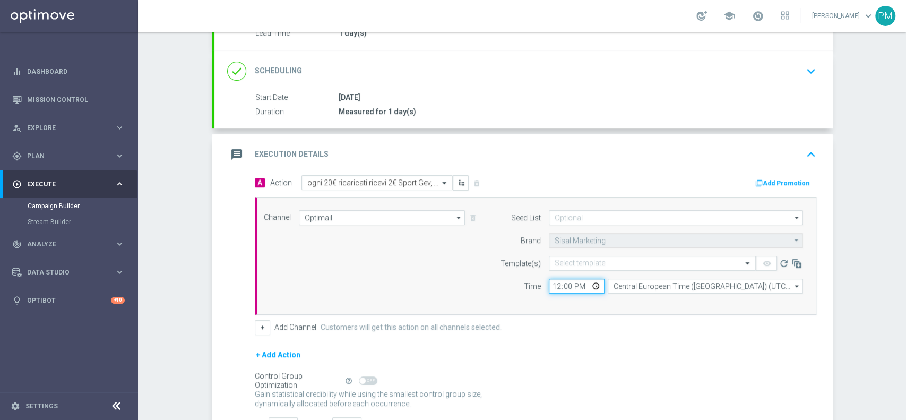
click at [551, 283] on input "12:00" at bounding box center [577, 286] width 56 height 15
type input "11:30"
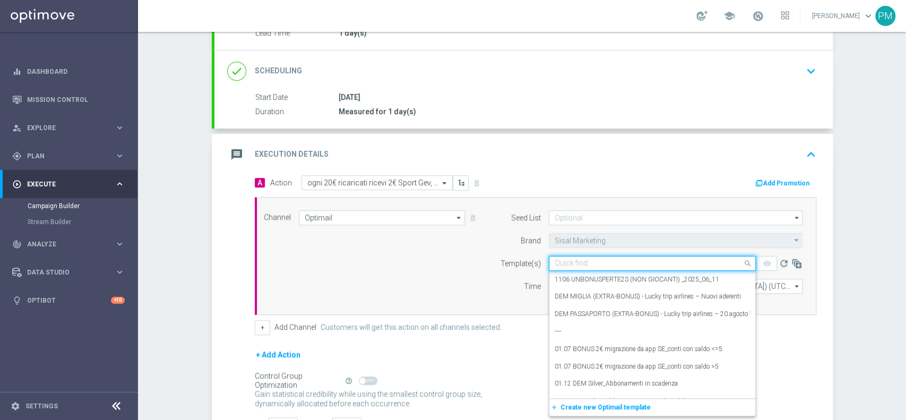
click at [556, 261] on input "text" at bounding box center [642, 263] width 174 height 9
paste input "RICSPORTGV0609"
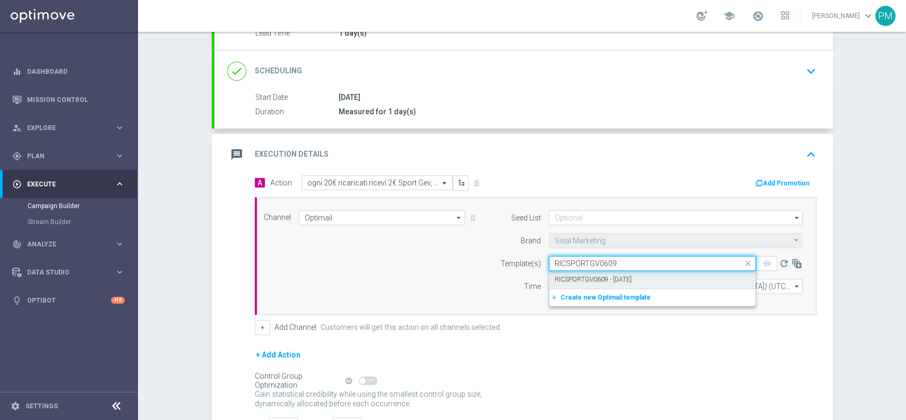
click at [582, 281] on label "RICSPORTGV0609 - 2025-09-06" at bounding box center [593, 279] width 77 height 9
type input "RICSPORTGV0609"
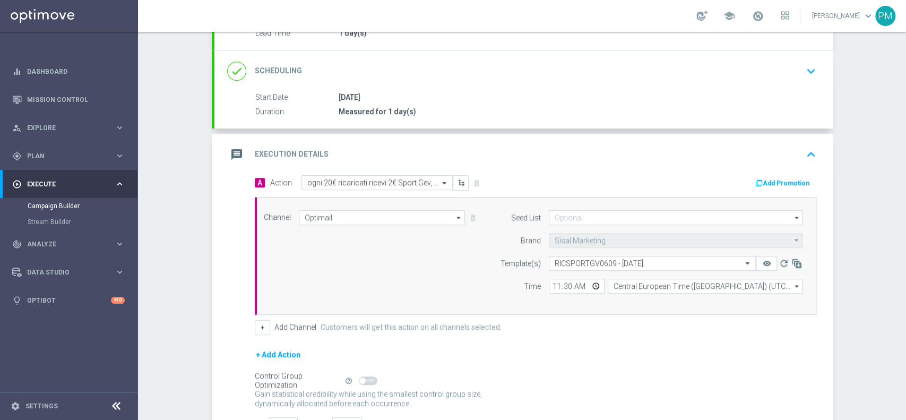
click at [790, 181] on button "Add Promotion" at bounding box center [783, 183] width 59 height 12
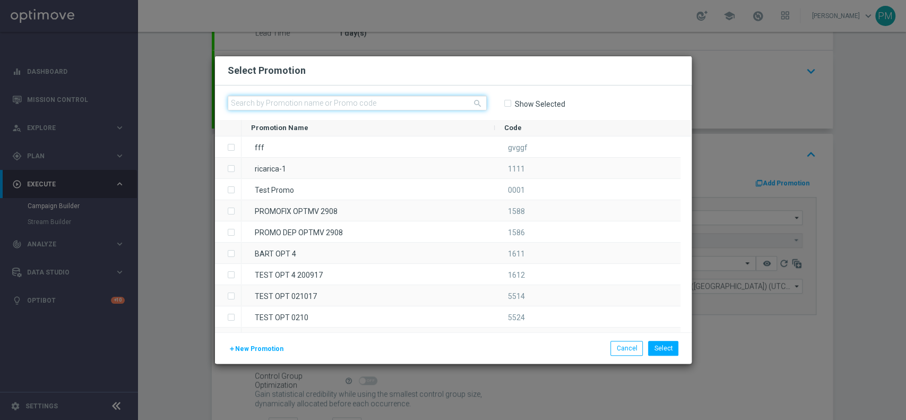
click at [377, 104] on input "text" at bounding box center [357, 103] width 259 height 15
paste input "RICSPORTGV0609"
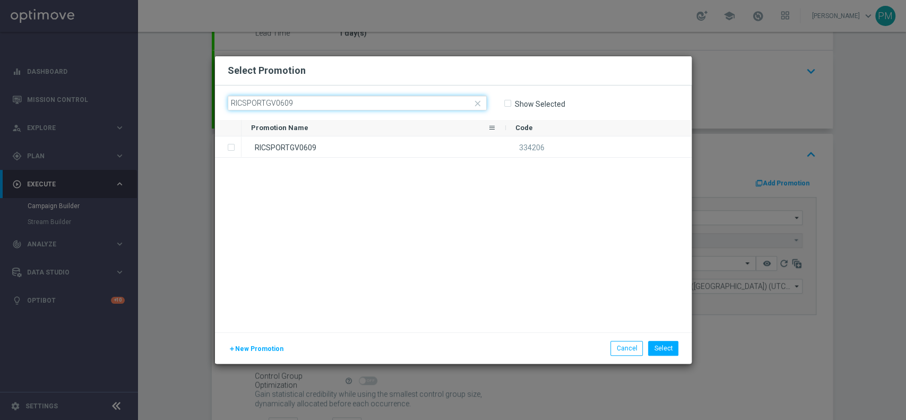
type input "RICSPORTGV0609"
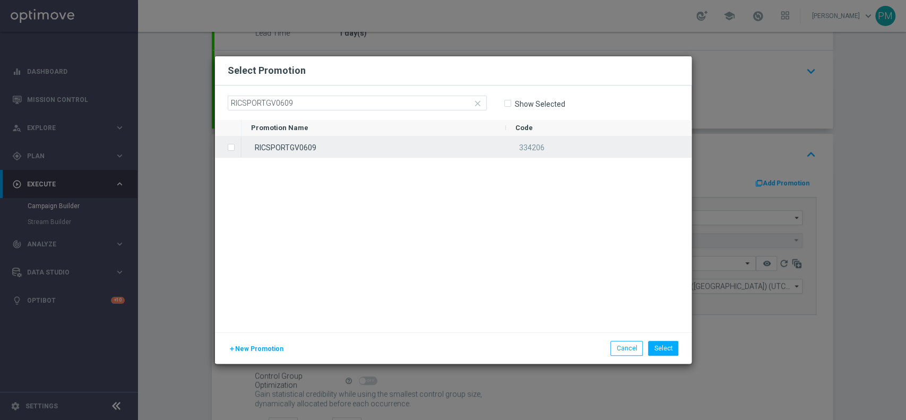
click at [360, 148] on div "RICSPORTGV0609" at bounding box center [373, 146] width 264 height 21
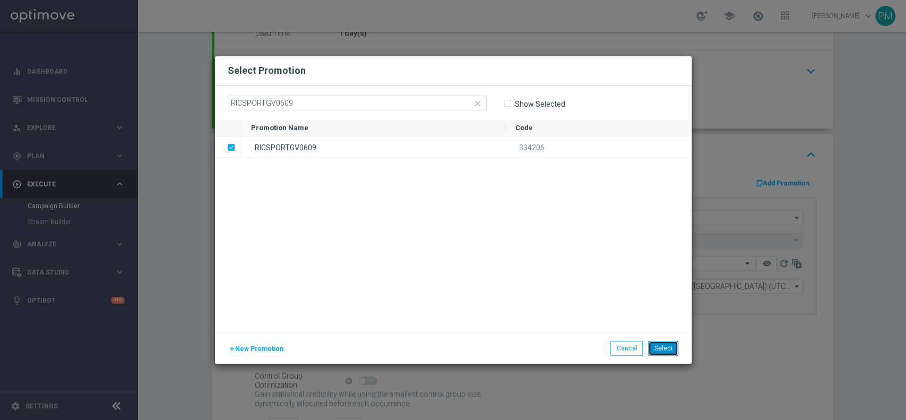
click at [669, 345] on button "Select" at bounding box center [663, 348] width 30 height 15
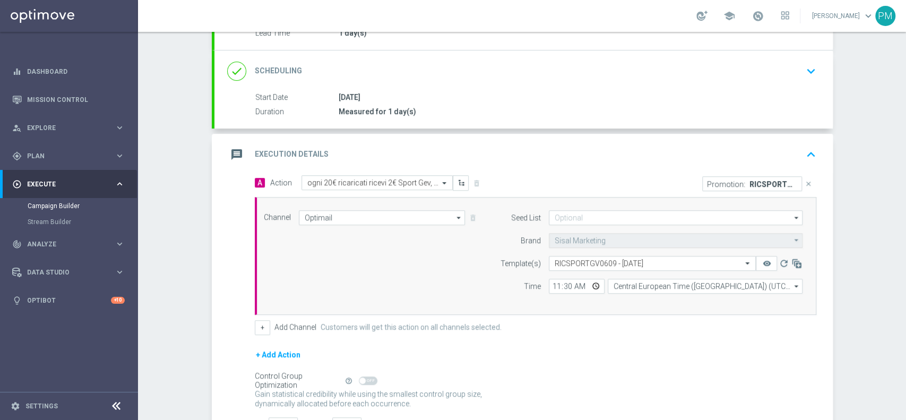
click at [632, 159] on div "message Execution Details keyboard_arrow_up" at bounding box center [523, 154] width 593 height 20
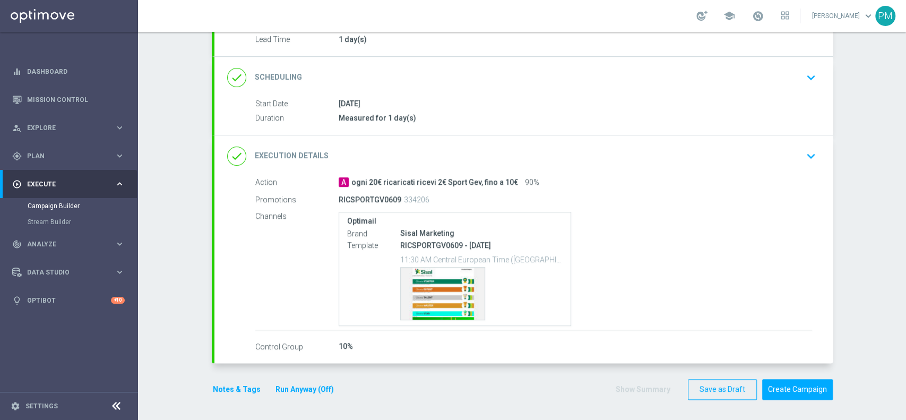
scroll to position [131, 0]
click at [239, 388] on button "Notes & Tags" at bounding box center [237, 389] width 50 height 13
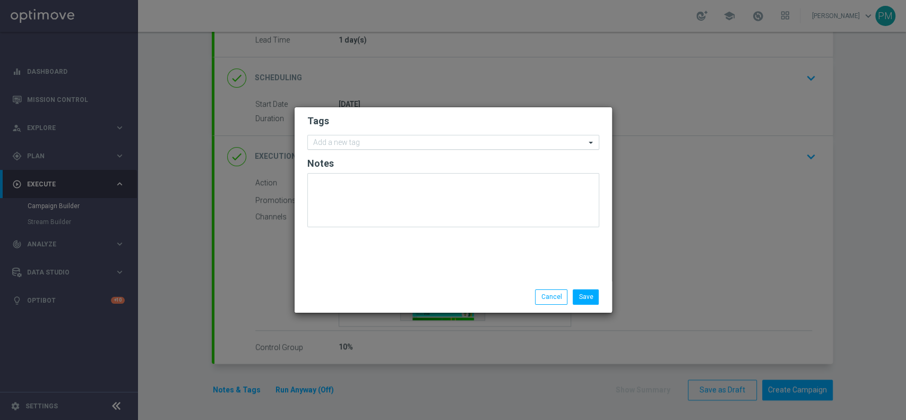
click at [334, 137] on div "Add a new tag" at bounding box center [447, 142] width 278 height 13
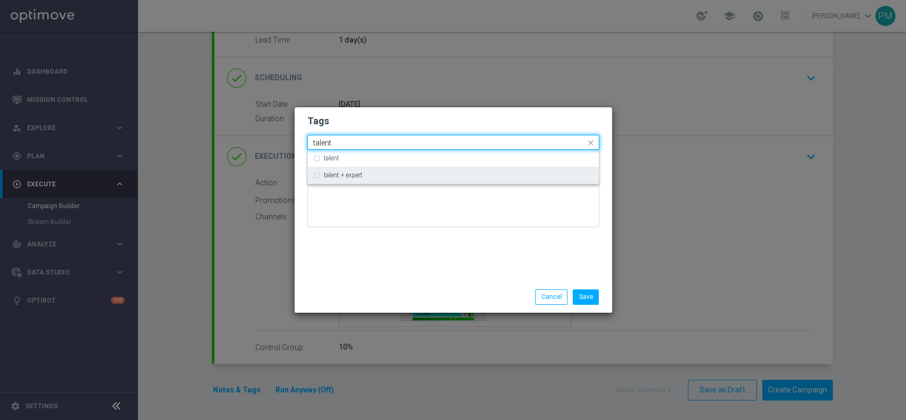
click at [351, 176] on label "talent + expert" at bounding box center [343, 175] width 39 height 6
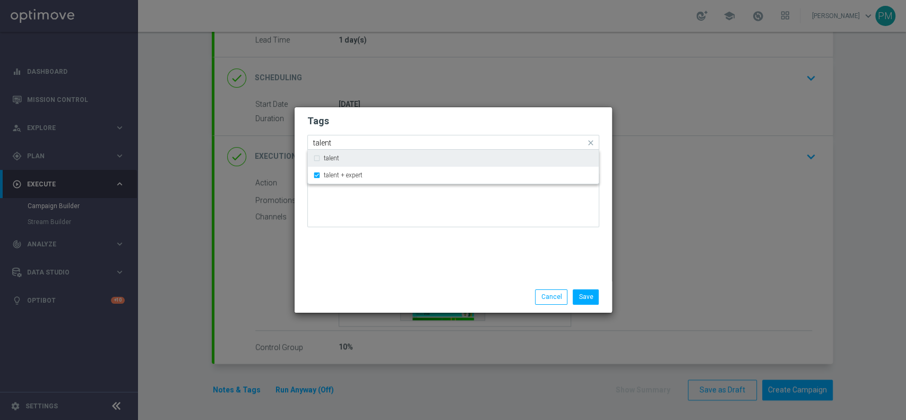
click at [316, 140] on input "talent" at bounding box center [449, 143] width 272 height 9
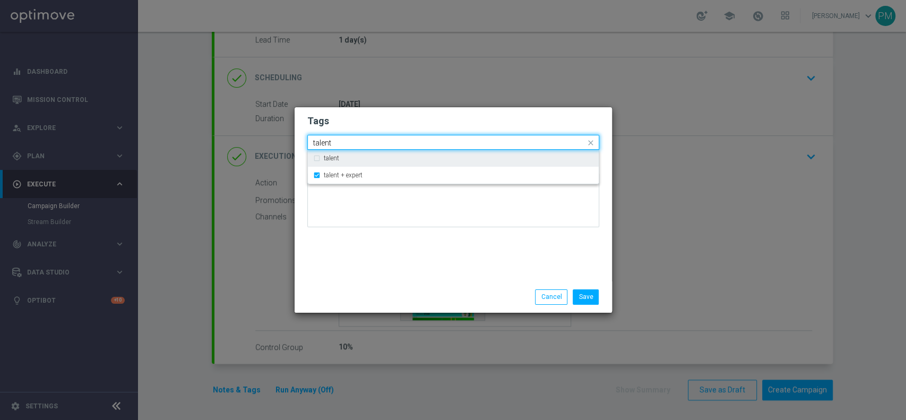
click at [316, 139] on input "talent" at bounding box center [449, 143] width 272 height 9
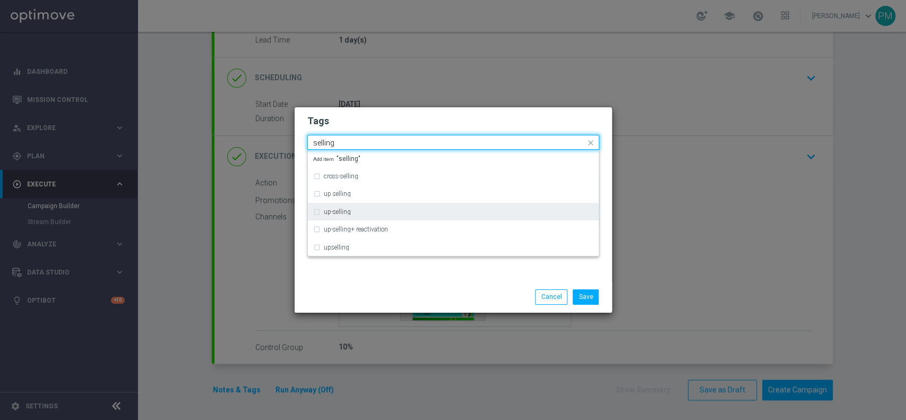
click at [368, 208] on div "up-selling" at bounding box center [453, 211] width 280 height 17
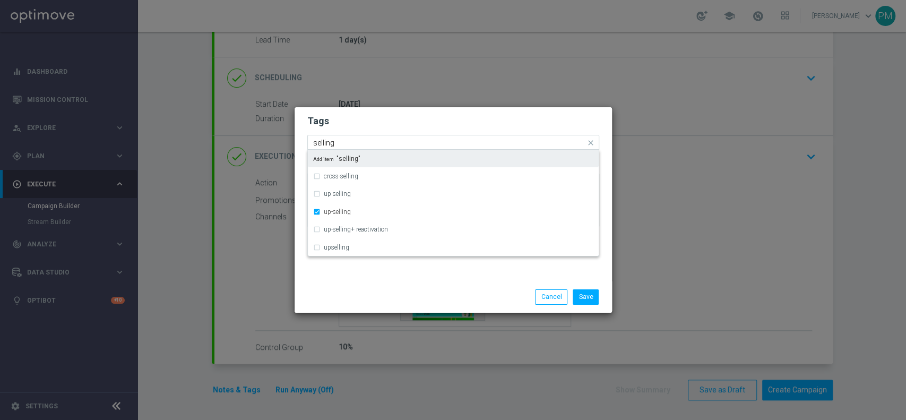
click at [327, 142] on input "selling" at bounding box center [449, 143] width 272 height 9
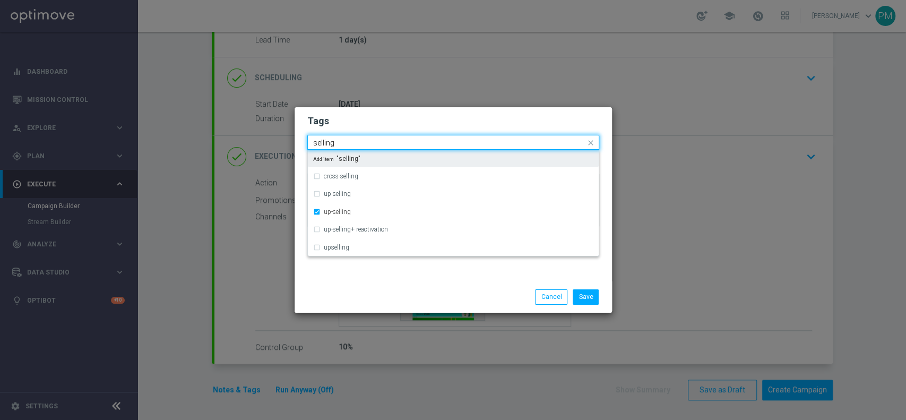
click at [327, 142] on input "selling" at bounding box center [449, 143] width 272 height 9
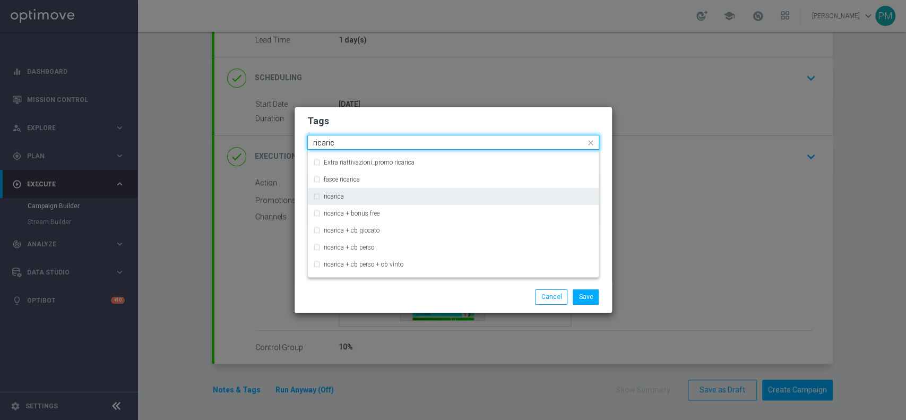
scroll to position [353, 0]
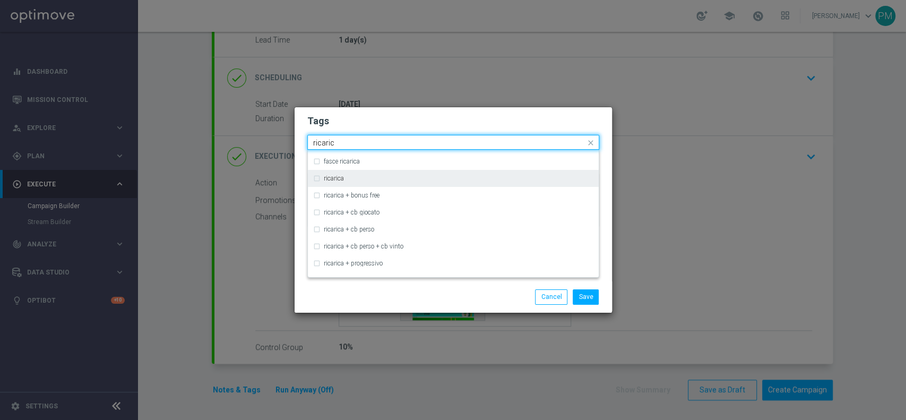
click at [380, 179] on div "ricarica" at bounding box center [459, 178] width 270 height 6
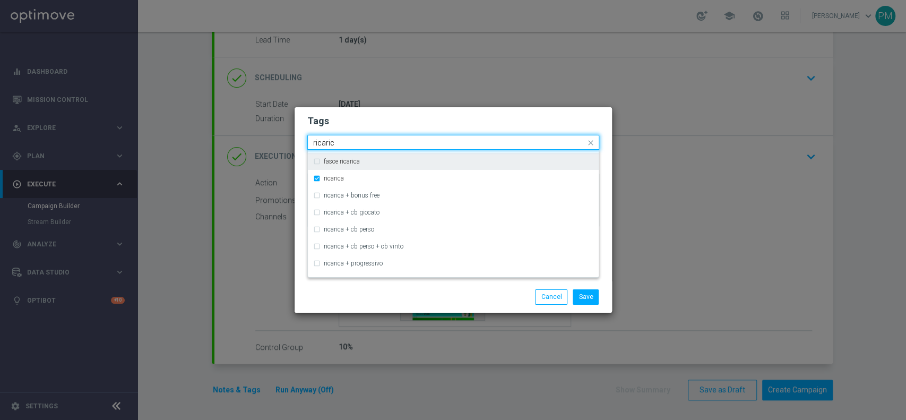
click at [331, 144] on input "ricaric" at bounding box center [449, 143] width 272 height 9
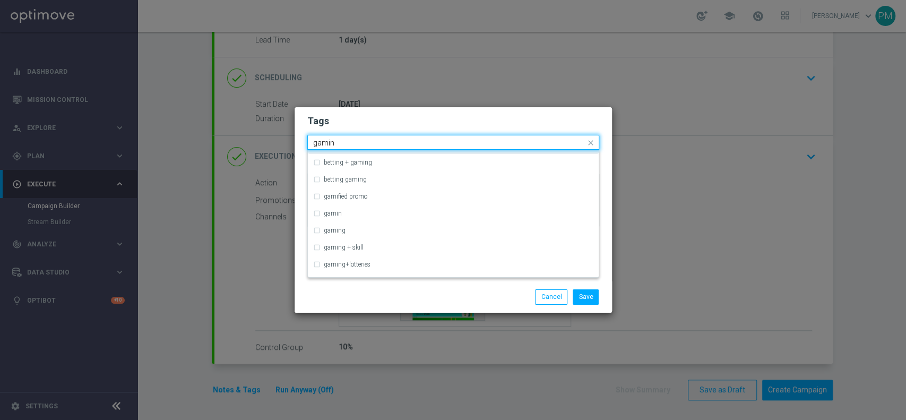
scroll to position [0, 0]
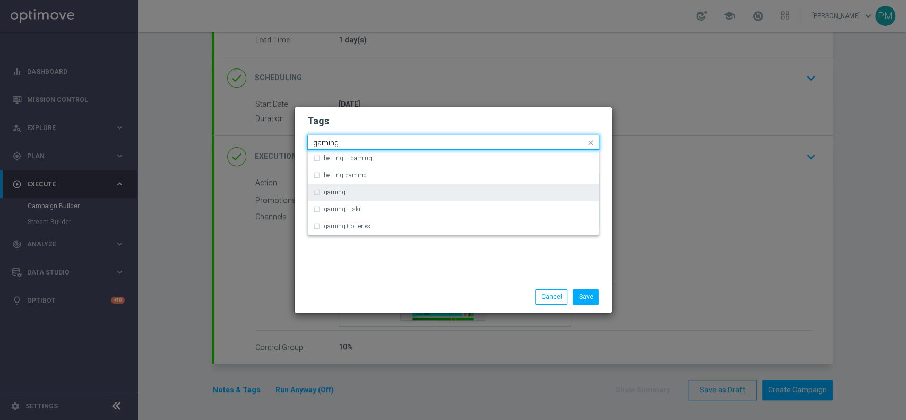
click at [340, 189] on label "gaming" at bounding box center [335, 192] width 22 height 6
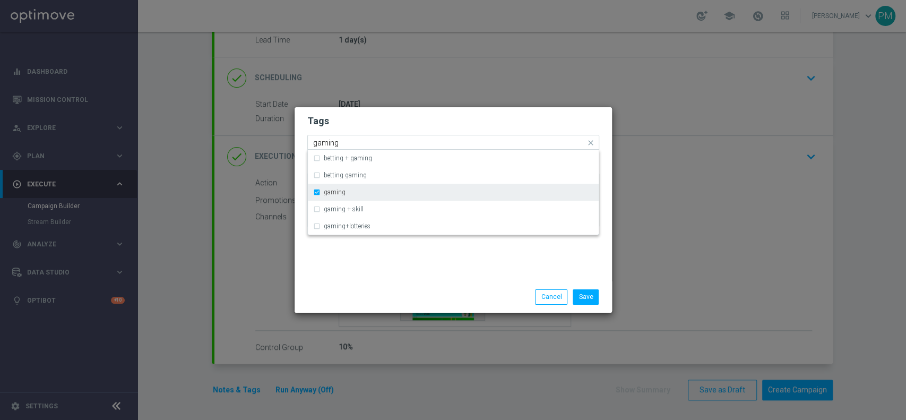
click at [317, 194] on div "gaming" at bounding box center [453, 192] width 280 height 17
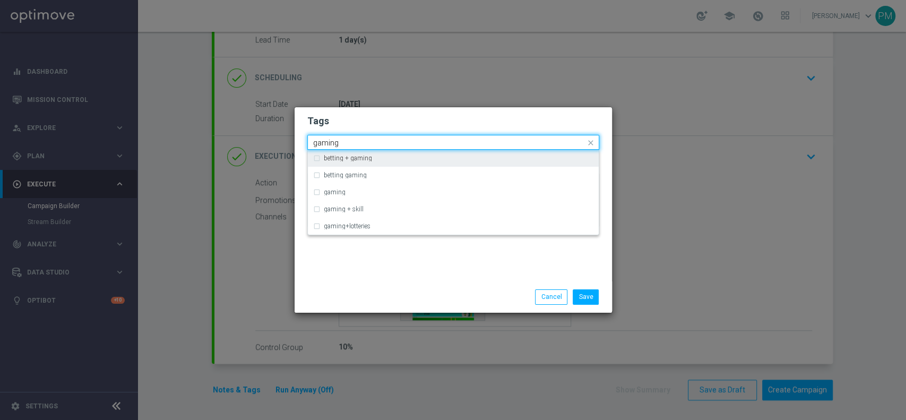
click at [331, 142] on input "gaming" at bounding box center [449, 143] width 272 height 9
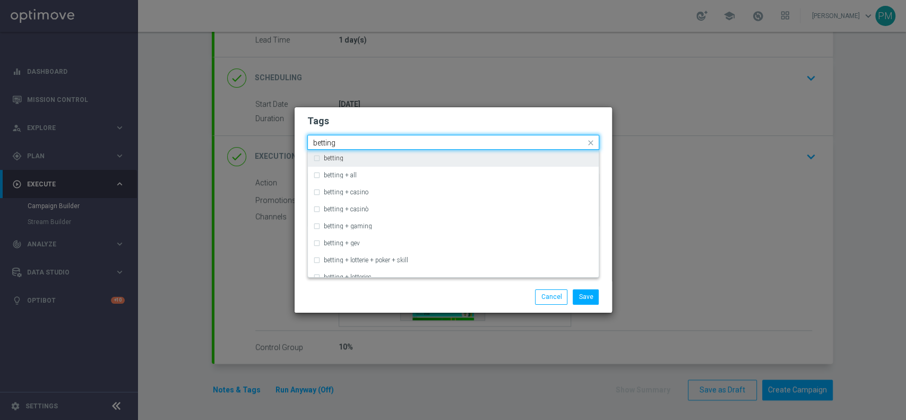
click at [340, 160] on label "betting" at bounding box center [334, 158] width 20 height 6
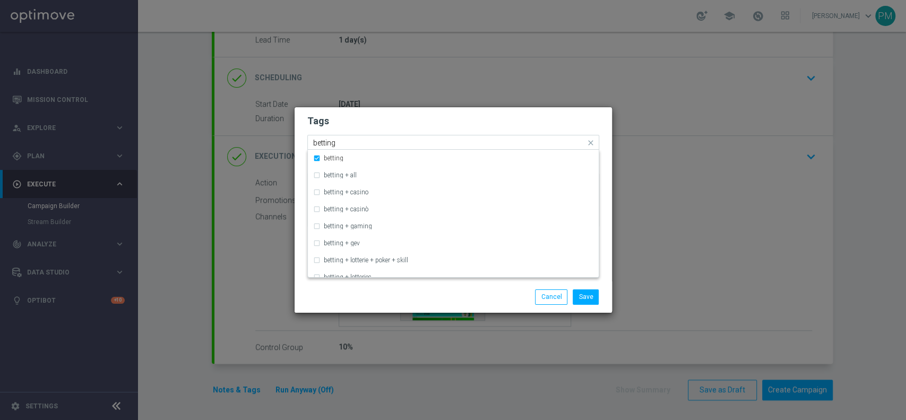
click at [323, 145] on input "betting" at bounding box center [449, 143] width 272 height 9
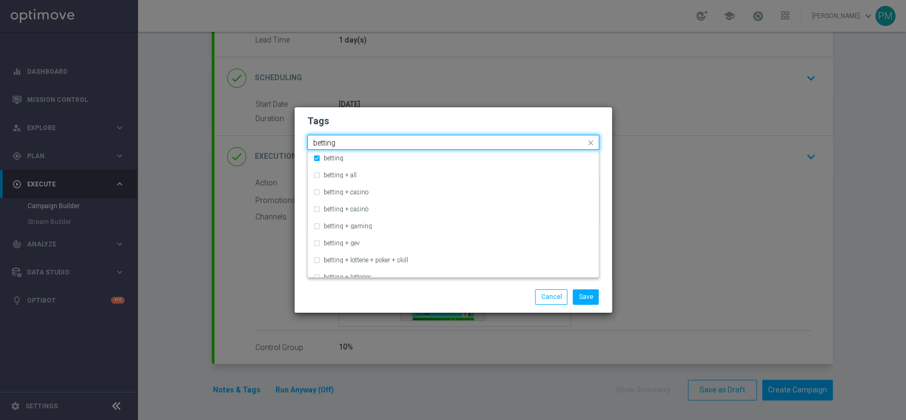
click at [323, 145] on input "betting" at bounding box center [449, 143] width 272 height 9
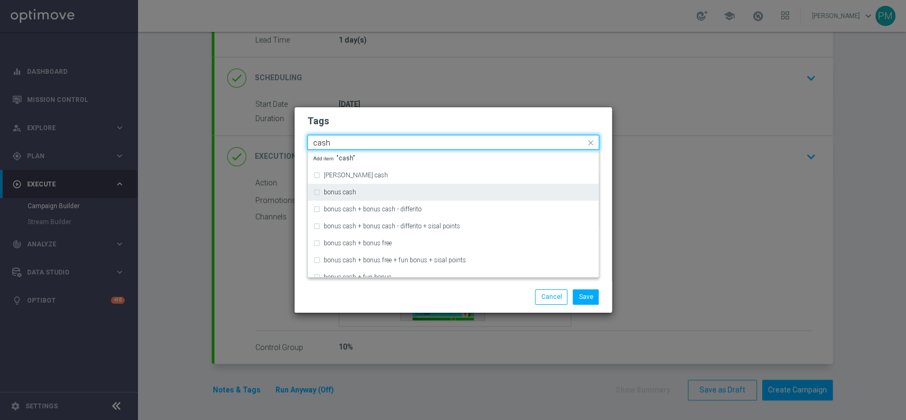
click at [353, 197] on div "bonus cash" at bounding box center [453, 192] width 280 height 17
type input "cash"
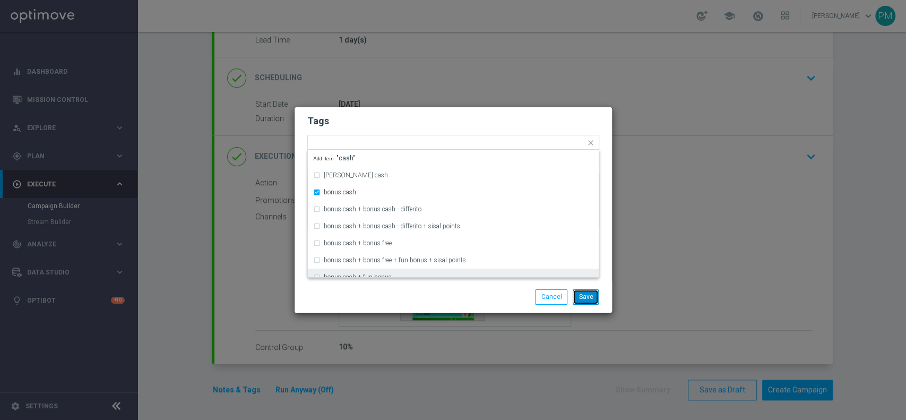
click at [586, 301] on button "Save" at bounding box center [586, 296] width 26 height 15
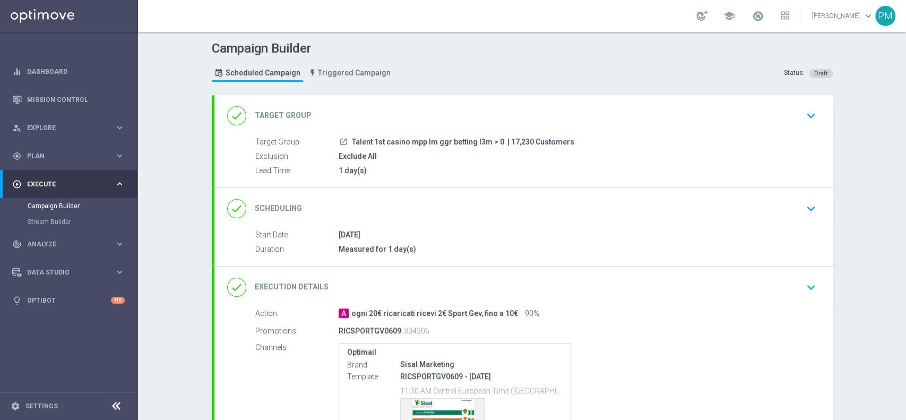
click at [542, 203] on div "done Scheduling keyboard_arrow_down" at bounding box center [523, 208] width 593 height 20
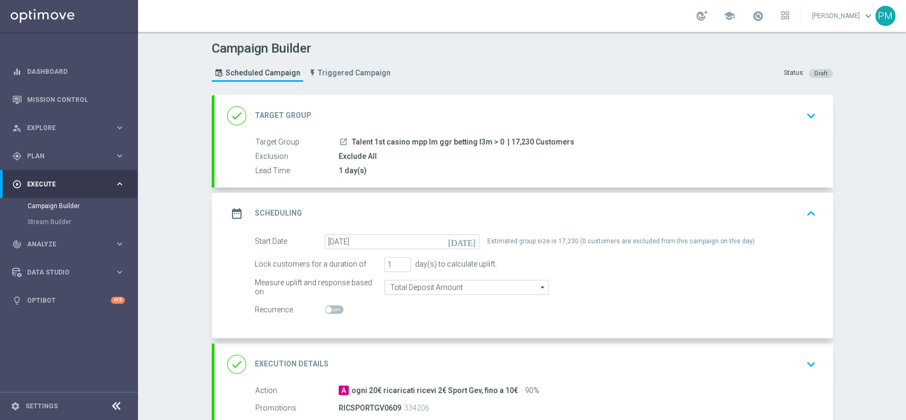
click at [511, 111] on div "done Target Group keyboard_arrow_down" at bounding box center [523, 116] width 593 height 20
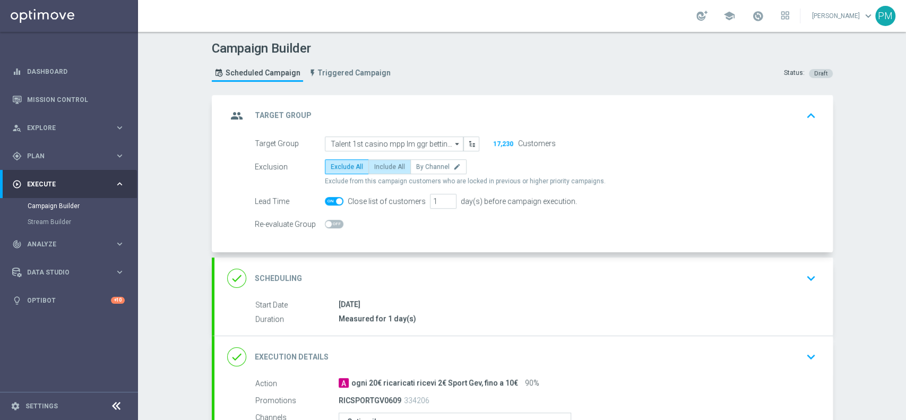
click at [378, 165] on span "Include All" at bounding box center [389, 166] width 31 height 7
click at [378, 165] on input "Include All" at bounding box center [377, 168] width 7 height 7
radio input "true"
click at [667, 125] on div "group Target Group keyboard_arrow_up" at bounding box center [523, 115] width 618 height 41
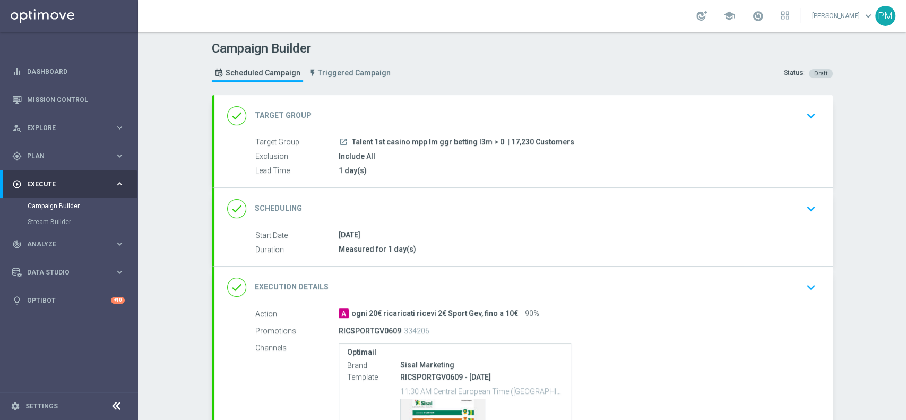
click at [572, 216] on div "done Scheduling keyboard_arrow_down" at bounding box center [523, 208] width 593 height 20
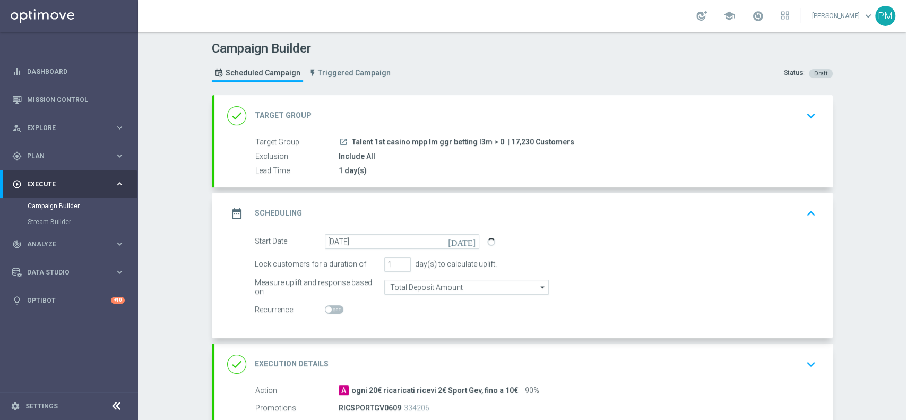
click at [594, 118] on div "done Target Group keyboard_arrow_down" at bounding box center [523, 116] width 593 height 20
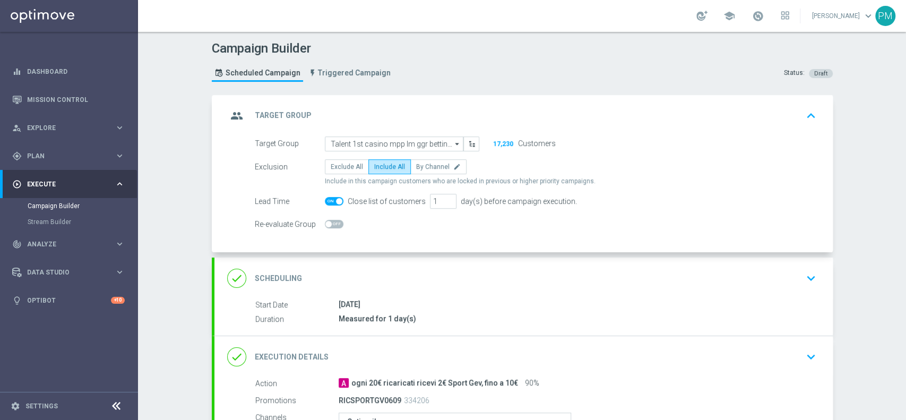
click at [533, 278] on div "done Scheduling keyboard_arrow_down" at bounding box center [523, 278] width 593 height 20
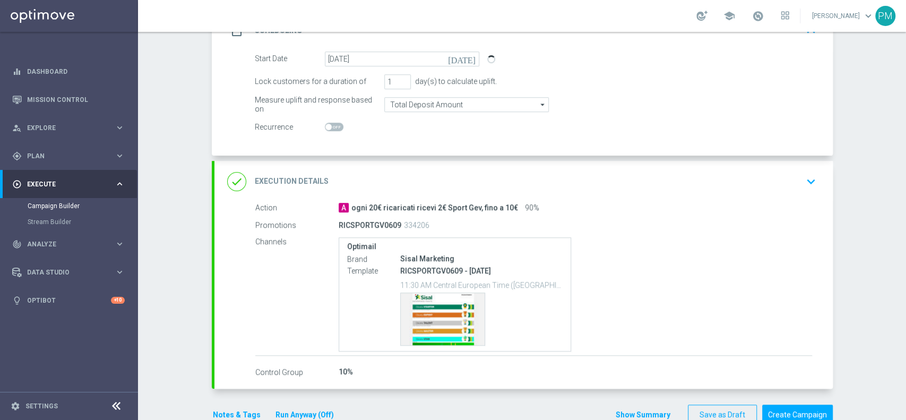
scroll to position [208, 0]
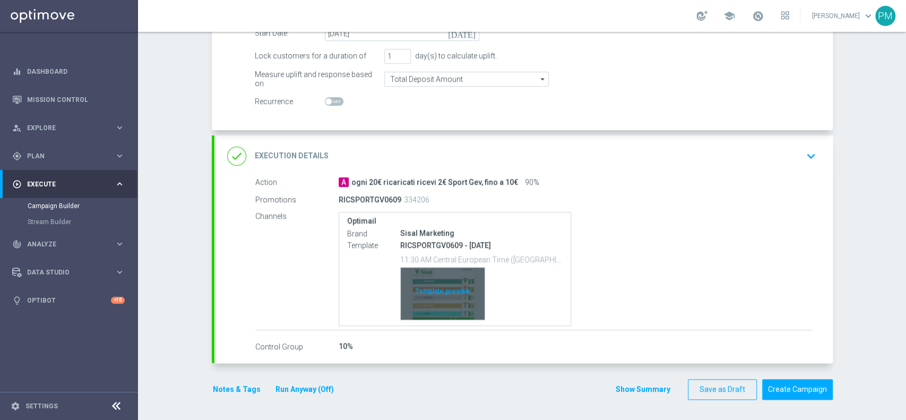
click at [417, 282] on div "Template preview" at bounding box center [443, 293] width 84 height 52
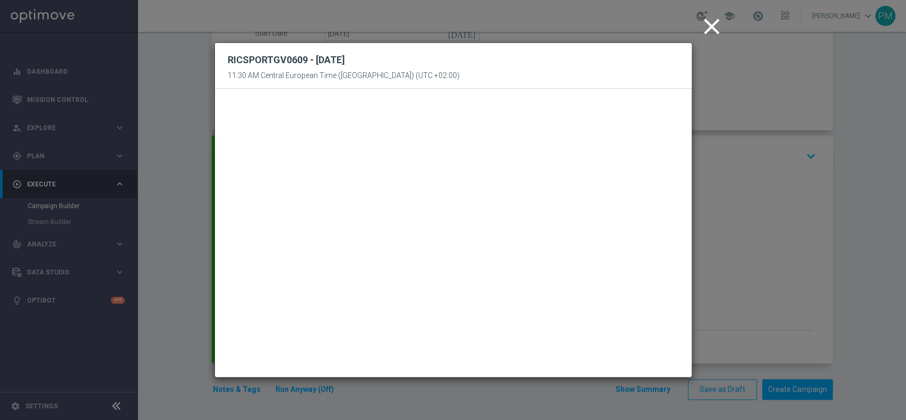
click at [708, 32] on icon "close" at bounding box center [711, 26] width 27 height 27
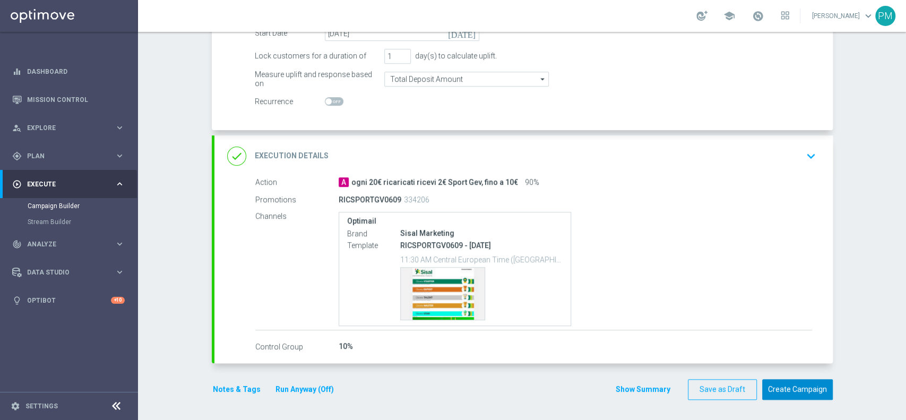
click at [766, 390] on button "Create Campaign" at bounding box center [797, 389] width 71 height 21
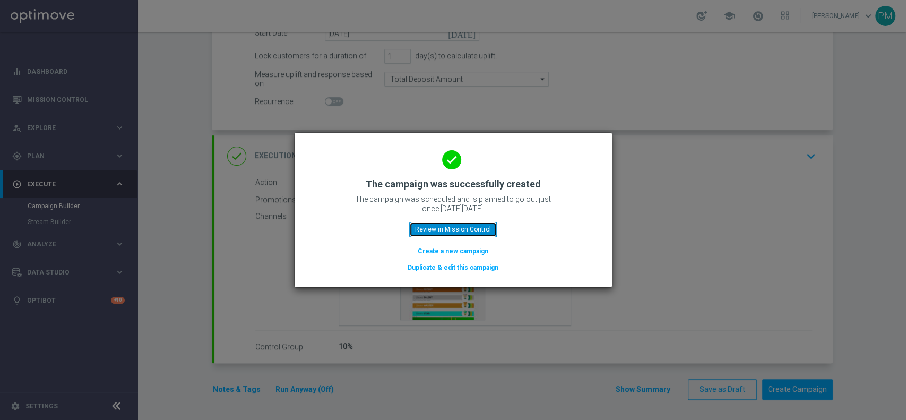
click at [463, 232] on button "Review in Mission Control" at bounding box center [453, 229] width 88 height 15
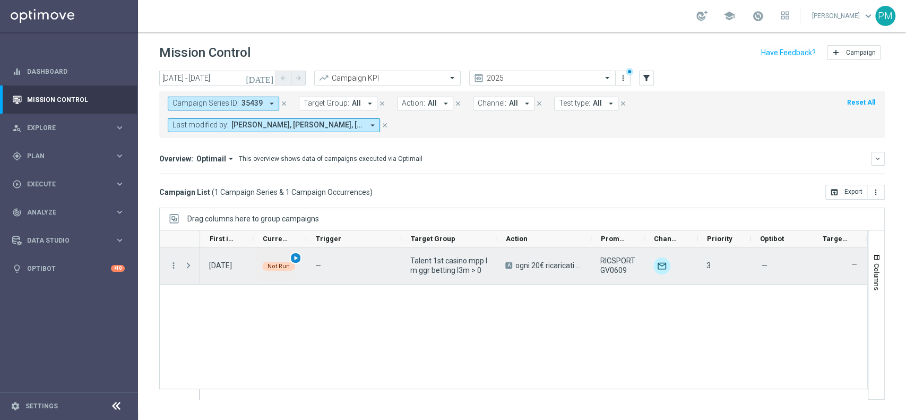
click at [295, 256] on span "play_arrow" at bounding box center [295, 257] width 7 height 7
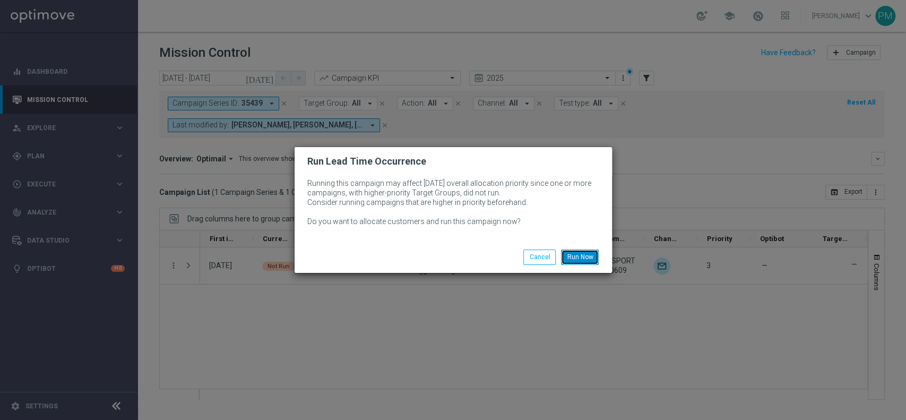
click at [577, 258] on button "Run Now" at bounding box center [580, 256] width 38 height 15
click at [582, 253] on button "Run Now" at bounding box center [580, 256] width 38 height 15
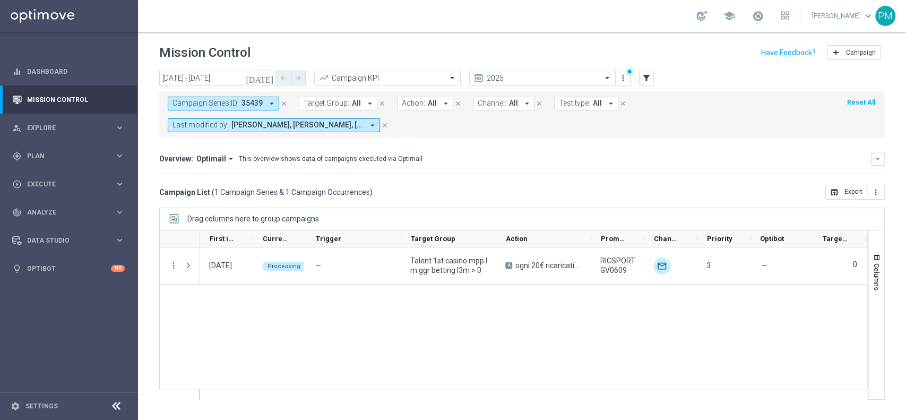
click at [283, 104] on icon "close" at bounding box center [283, 103] width 7 height 7
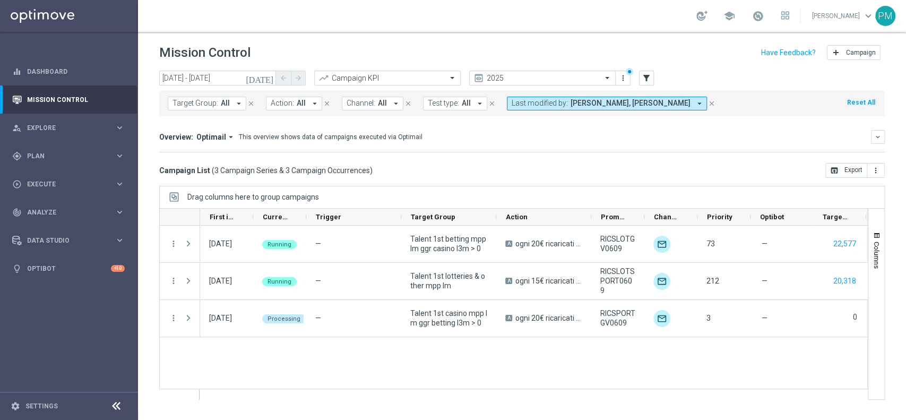
click at [267, 80] on icon "[DATE]" at bounding box center [260, 78] width 29 height 10
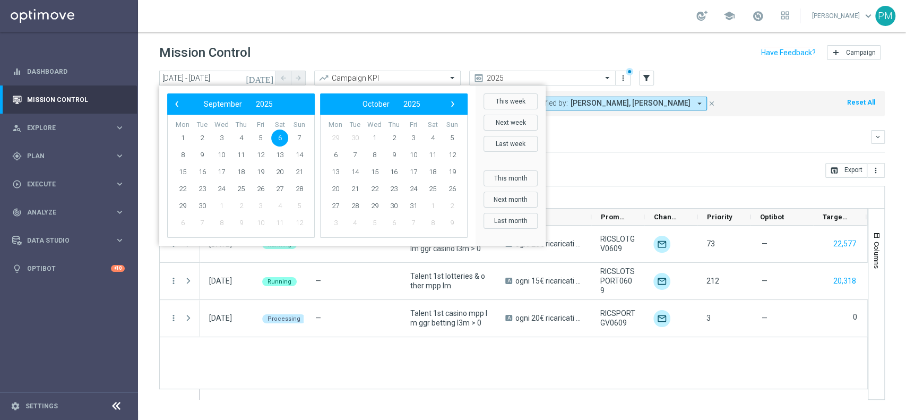
click at [282, 137] on span "6" at bounding box center [279, 137] width 17 height 17
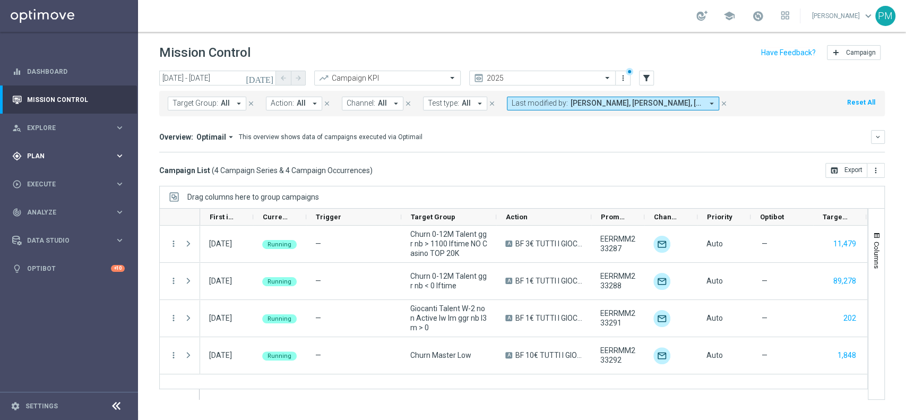
click at [55, 156] on span "Plan" at bounding box center [71, 156] width 88 height 6
click at [54, 209] on span "Templates" at bounding box center [66, 209] width 76 height 6
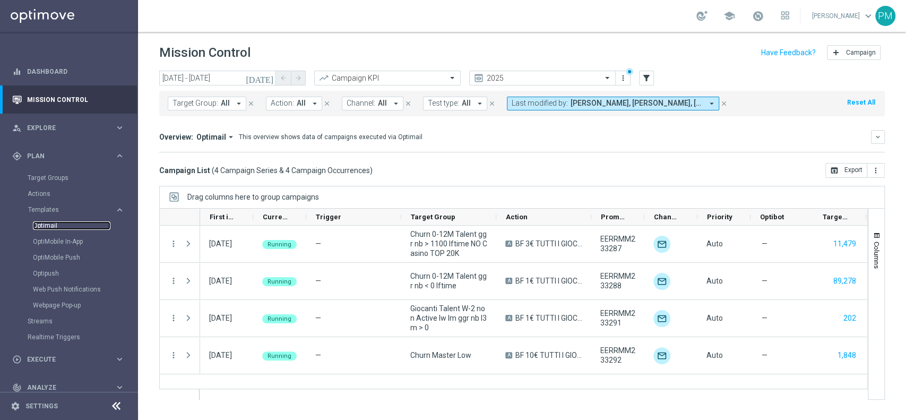
click at [54, 223] on link "Optimail" at bounding box center [71, 225] width 77 height 8
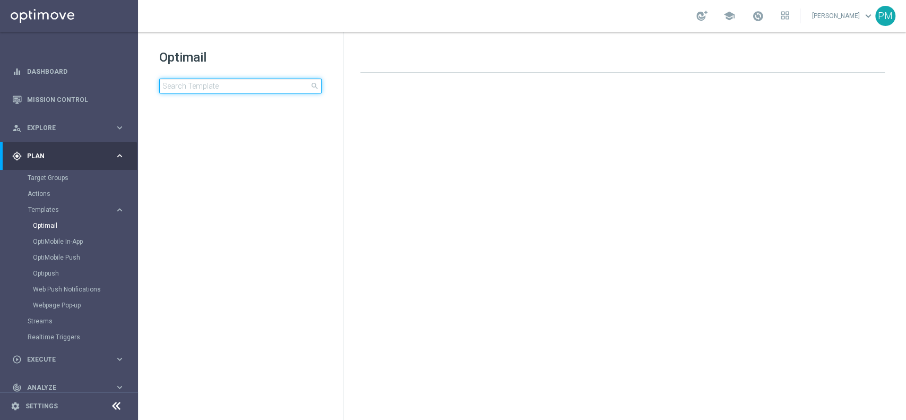
click at [234, 89] on input at bounding box center [240, 86] width 162 height 15
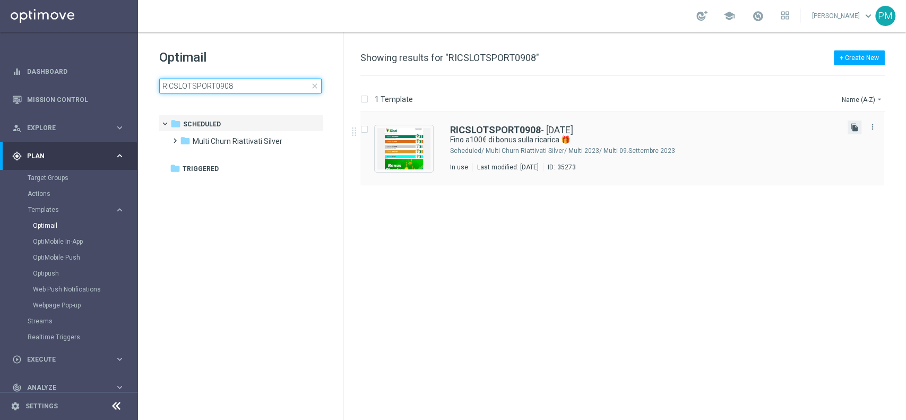
type input "RICSLOTSPORT0908"
click at [854, 130] on icon "file_copy" at bounding box center [854, 127] width 8 height 8
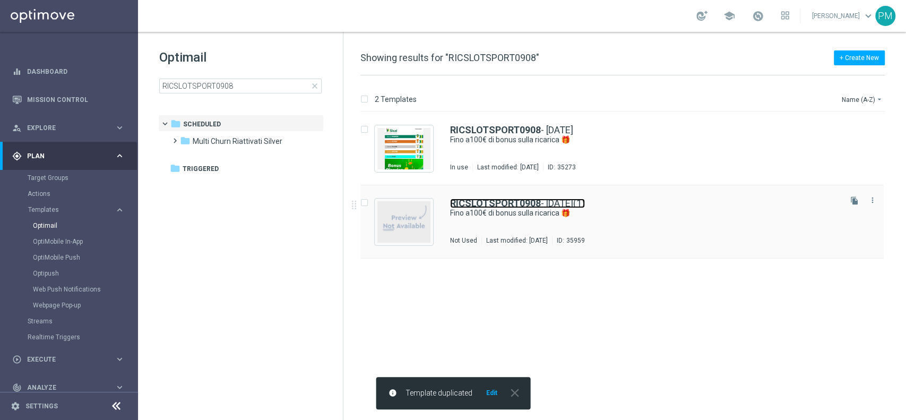
click at [509, 200] on b "RICSLOTSPORT0908" at bounding box center [495, 202] width 91 height 11
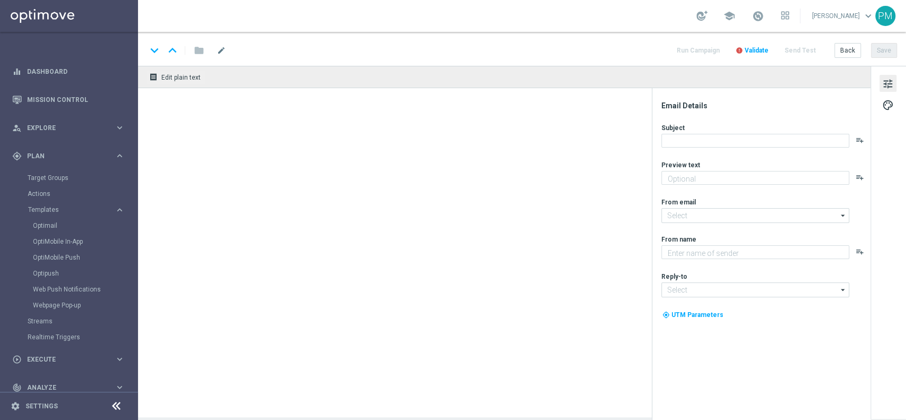
type textarea "Scopri la nuova promozione 🎯"
type input "[EMAIL_ADDRESS][DOMAIN_NAME]"
type textarea "Sisal"
type input "[EMAIL_ADDRESS][DOMAIN_NAME]"
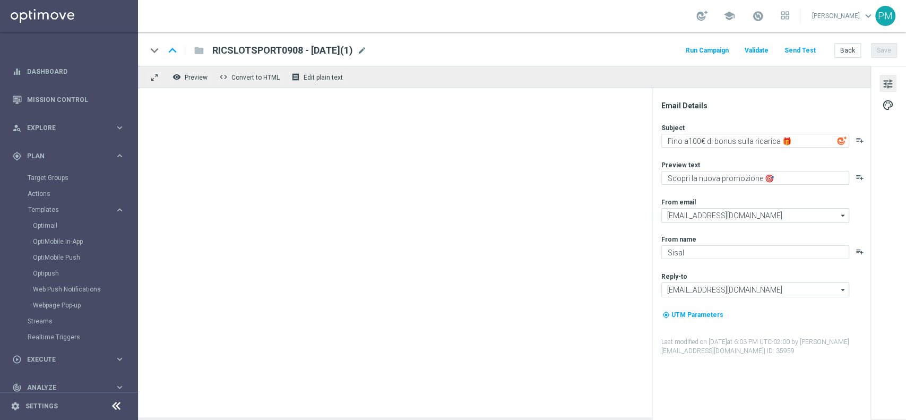
drag, startPoint x: 384, startPoint y: 49, endPoint x: 349, endPoint y: 50, distance: 35.0
click at [367, 49] on span "mode_edit" at bounding box center [362, 51] width 10 height 10
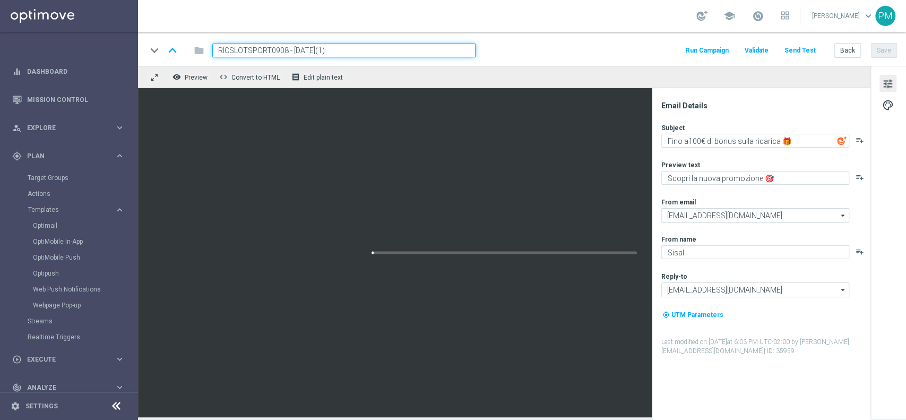
click at [271, 53] on input "RICSLOTSPORT0908 - [DATE](1)" at bounding box center [343, 51] width 263 height 14
paste input "ASLOTSPORT0609"
click at [353, 51] on input "RICASLOTSPORT0609 - [DATE](1)" at bounding box center [343, 51] width 263 height 14
type input "RICASLOTSPORT0609 - [DATE]"
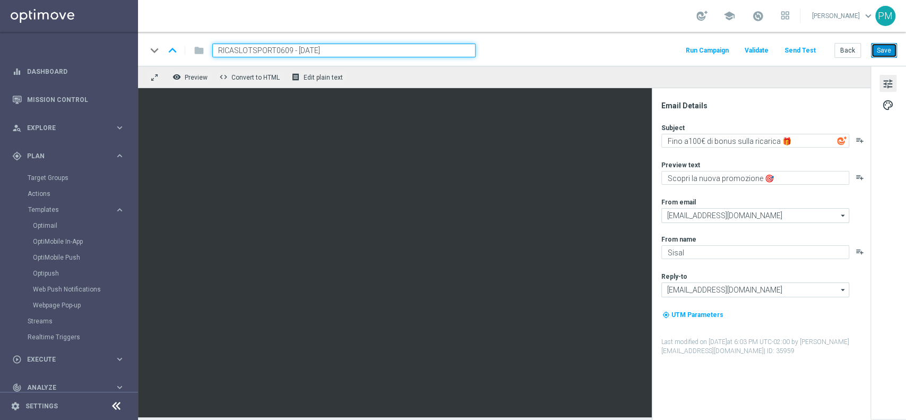
click at [882, 48] on button "Save" at bounding box center [884, 50] width 26 height 15
click at [292, 49] on input "RICASLOTSPORT0609 - [DATE]" at bounding box center [343, 51] width 263 height 14
click at [290, 49] on input "RICASLOTSPORT0609 - [DATE]" at bounding box center [343, 51] width 263 height 14
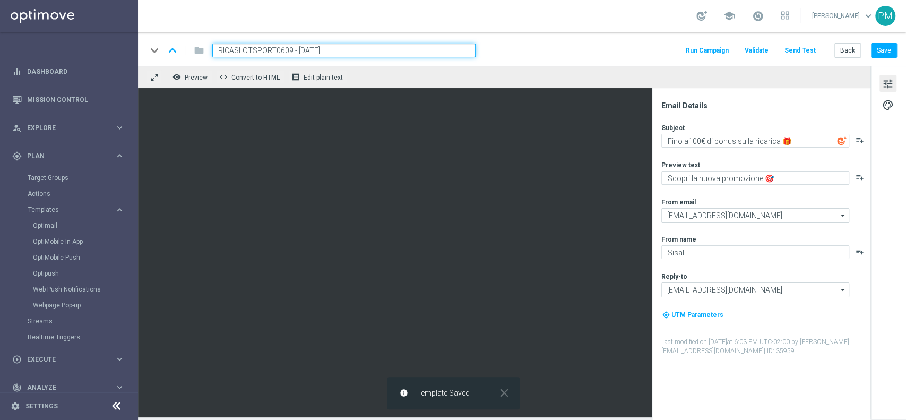
click at [290, 49] on input "RICASLOTSPORT0609 - [DATE]" at bounding box center [343, 51] width 263 height 14
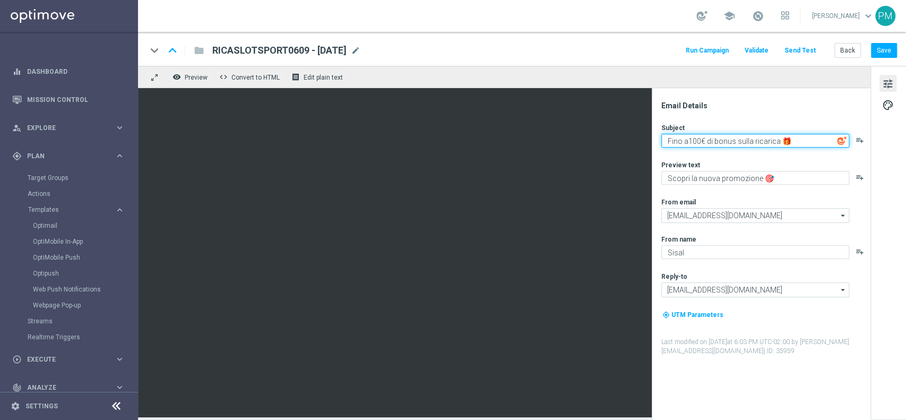
click at [689, 139] on textarea "Fino a100€ di bonus sulla ricarica 🎁" at bounding box center [755, 141] width 188 height 14
type textarea "Fino a 100€ di bonus sulla ricarica 🎁"
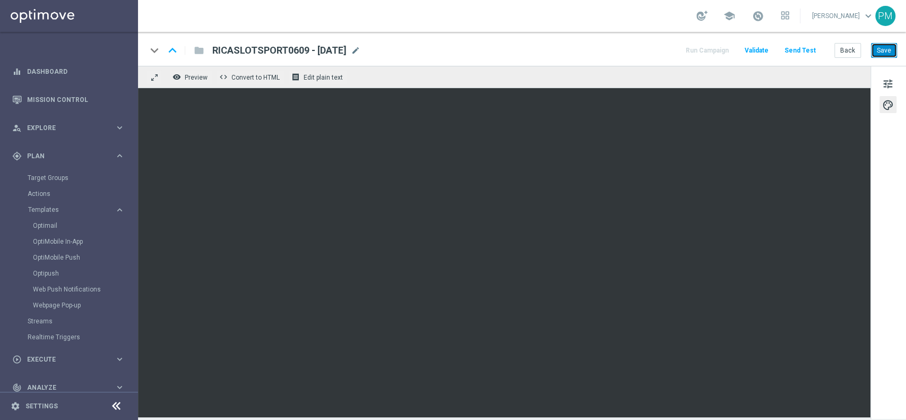
click at [892, 51] on button "Save" at bounding box center [884, 50] width 26 height 15
click at [874, 54] on button "Save" at bounding box center [884, 50] width 26 height 15
click at [887, 50] on button "Save" at bounding box center [884, 50] width 26 height 15
click at [883, 45] on button "Save" at bounding box center [884, 50] width 26 height 15
click at [893, 50] on button "Save" at bounding box center [884, 50] width 26 height 15
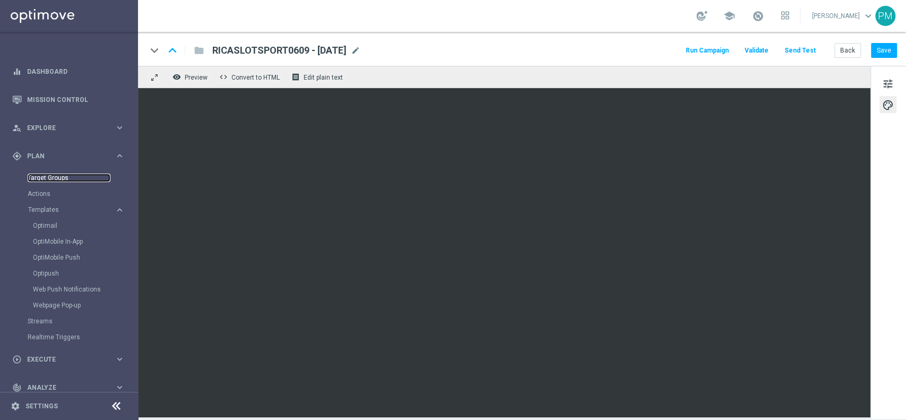
click at [40, 180] on link "Target Groups" at bounding box center [69, 178] width 83 height 8
